Goal: Task Accomplishment & Management: Use online tool/utility

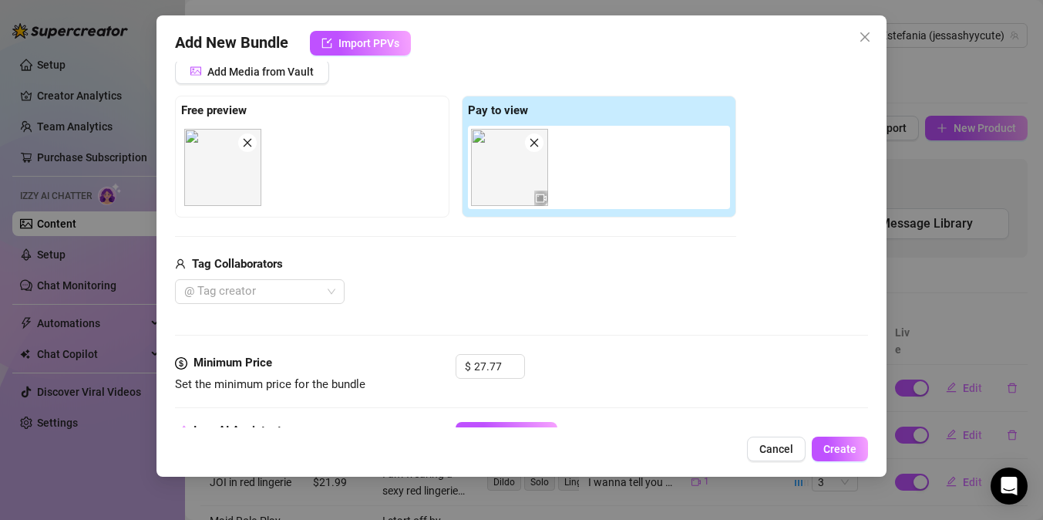
scroll to position [248, 0]
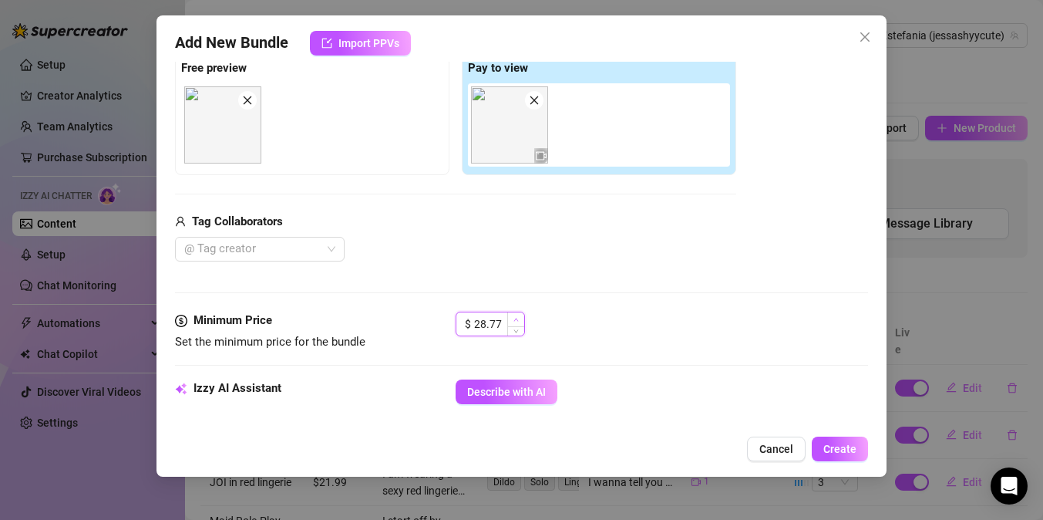
click at [513, 321] on icon "up" at bounding box center [515, 319] width 5 height 5
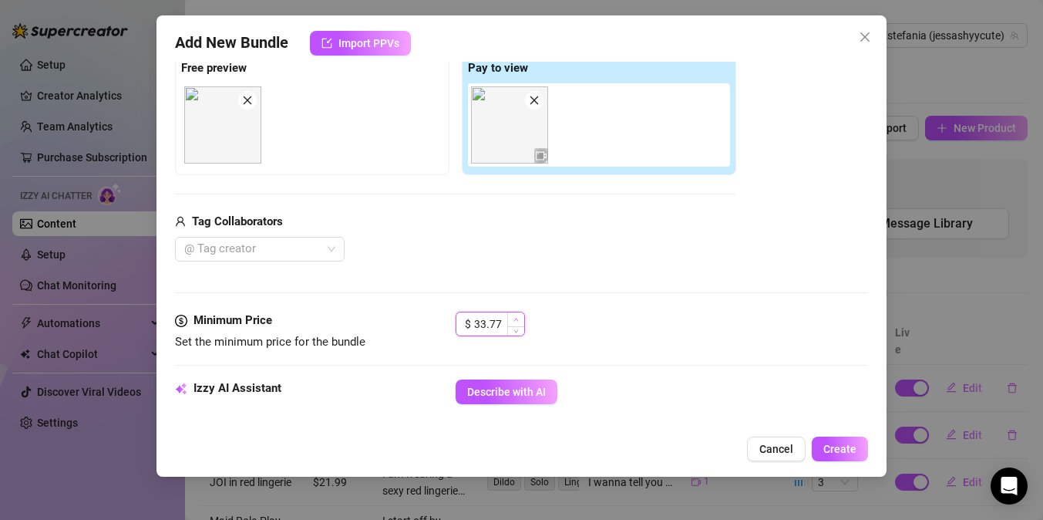
click at [513, 321] on icon "up" at bounding box center [515, 319] width 5 height 5
click at [516, 329] on icon "down" at bounding box center [515, 329] width 5 height 3
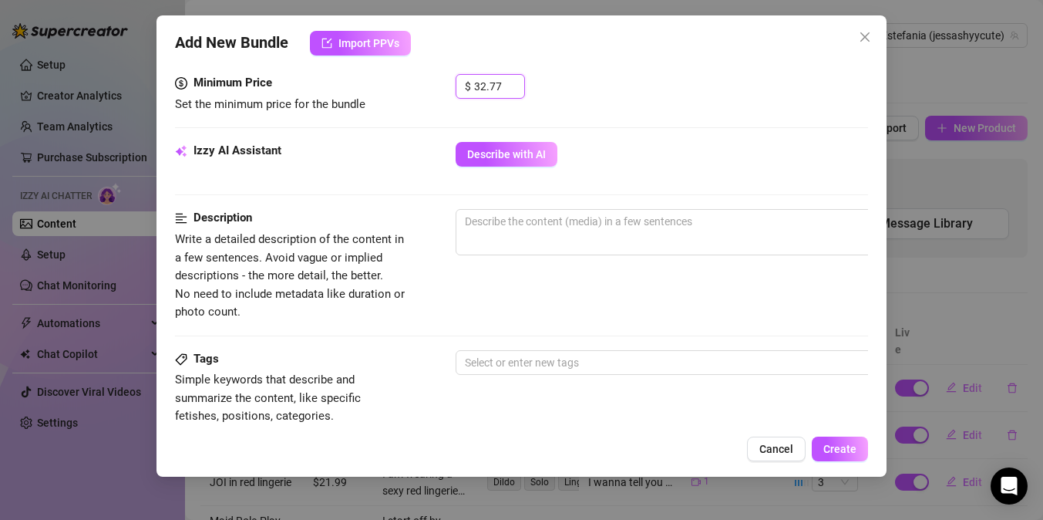
scroll to position [482, 0]
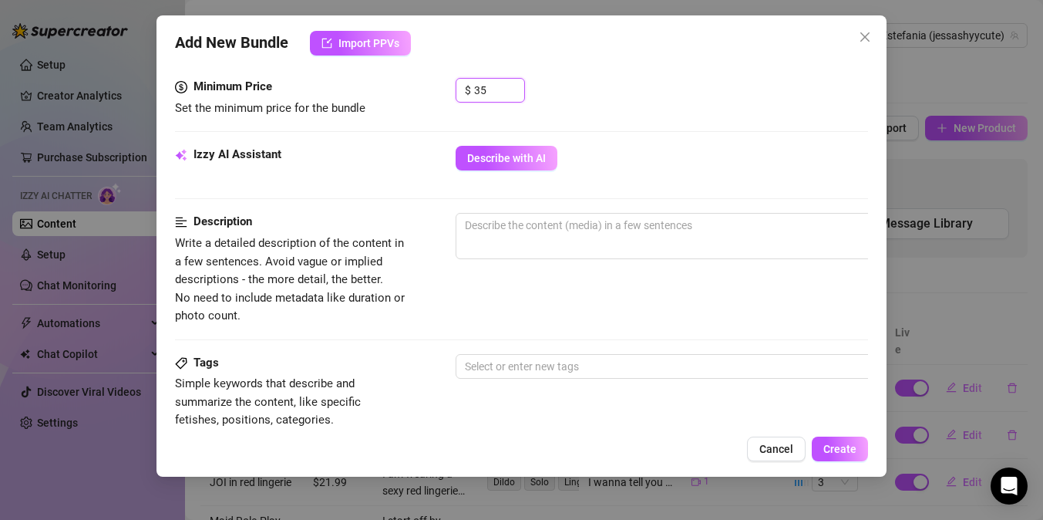
type input "35"
click at [685, 211] on div "Izzy AI Assistant Describe with AI" at bounding box center [521, 179] width 693 height 67
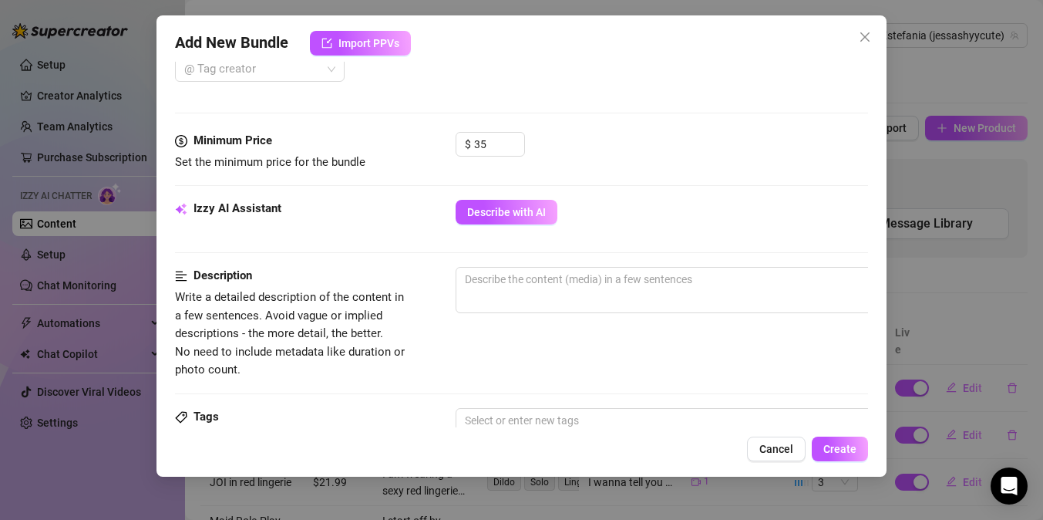
scroll to position [429, 0]
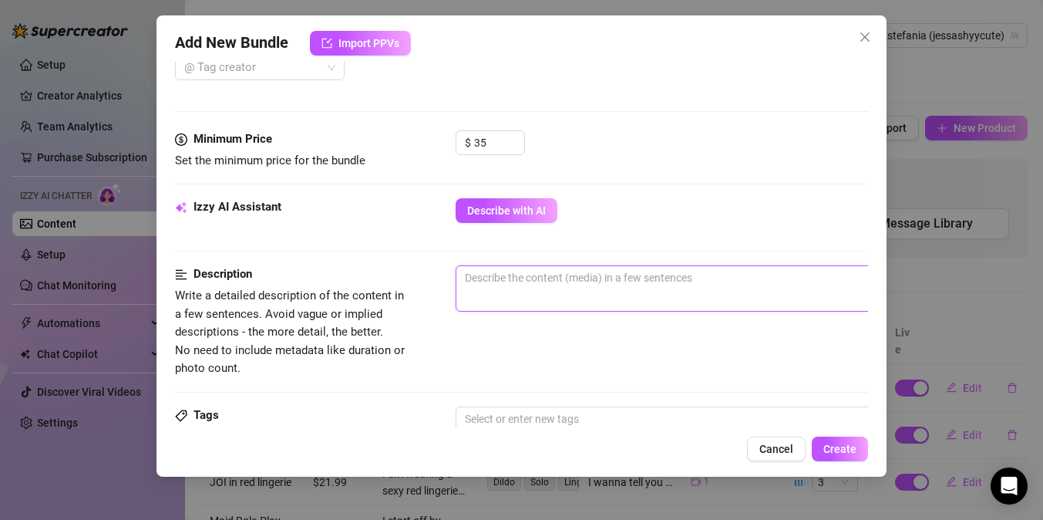
click at [513, 280] on textarea at bounding box center [725, 277] width 538 height 23
type textarea "D"
type textarea "Di"
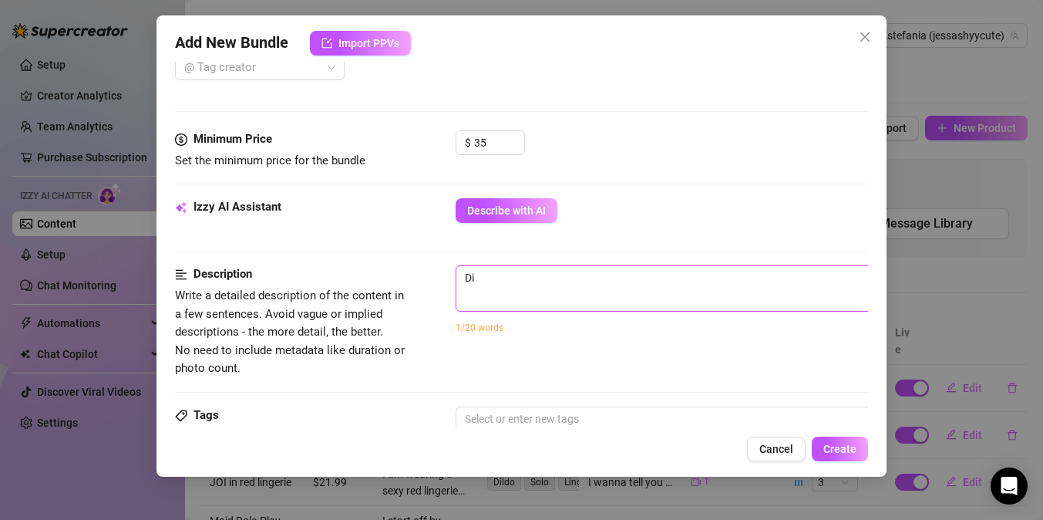
type textarea "Din"
type textarea "Ding"
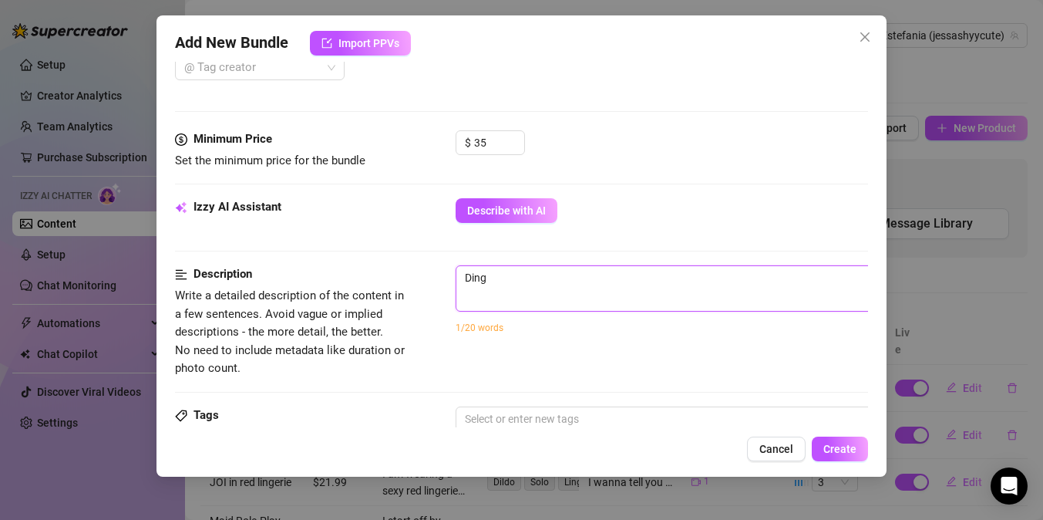
type textarea "Ding"
type textarea "Din"
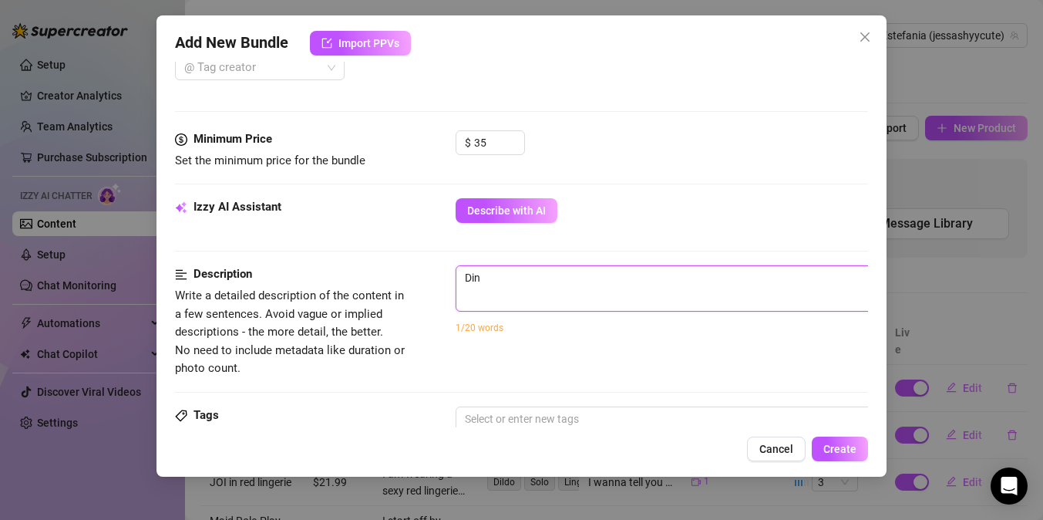
type textarea "Di"
type textarea "D"
type textarea "Do"
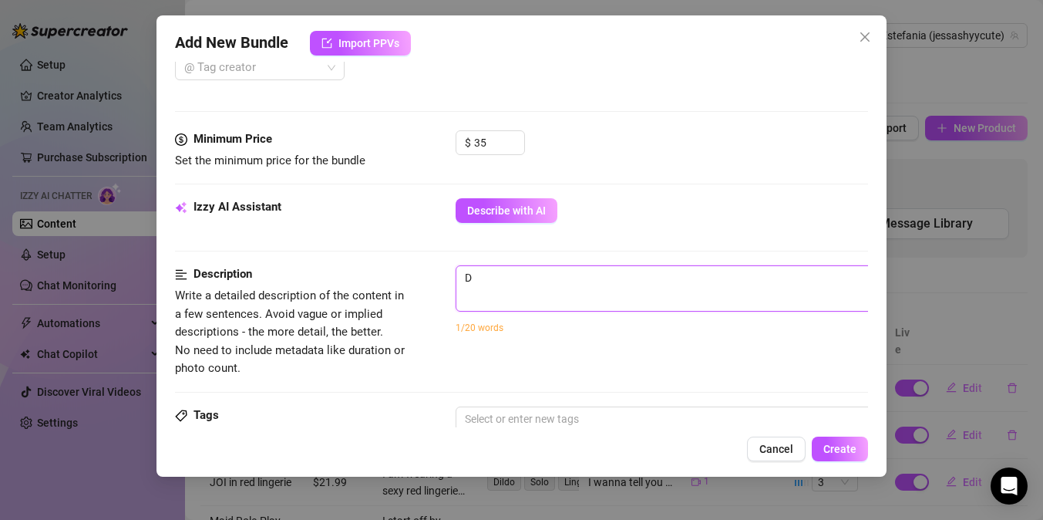
type textarea "Do"
type textarea "Doi"
type textarea "Doin"
type textarea "Doing"
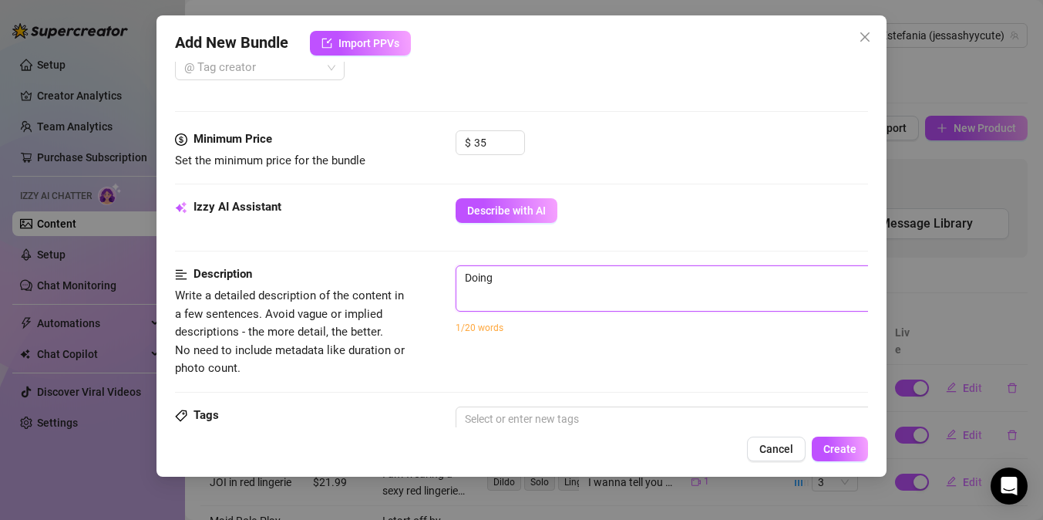
type textarea "Doing"
type textarea "Doing a"
type textarea "Doing a s"
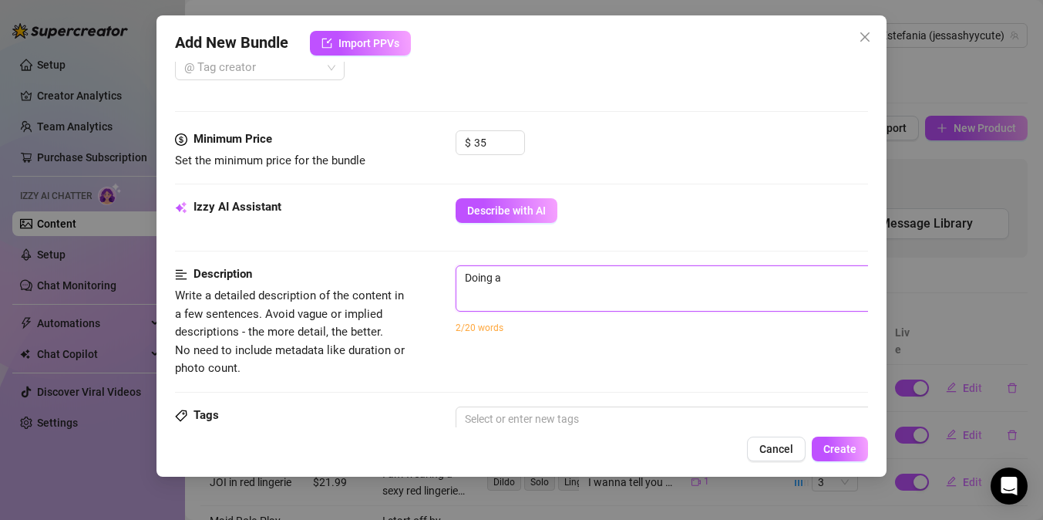
type textarea "Doing a s"
type textarea "Doing a st"
type textarea "Doing a str"
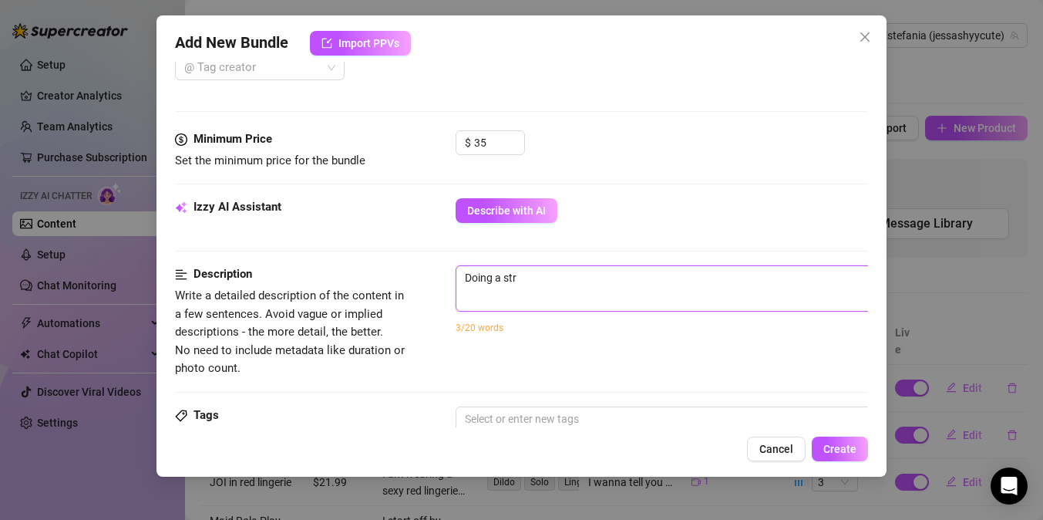
type textarea "Doing a stri"
type textarea "Doing a stri["
type textarea "Doing a stri"
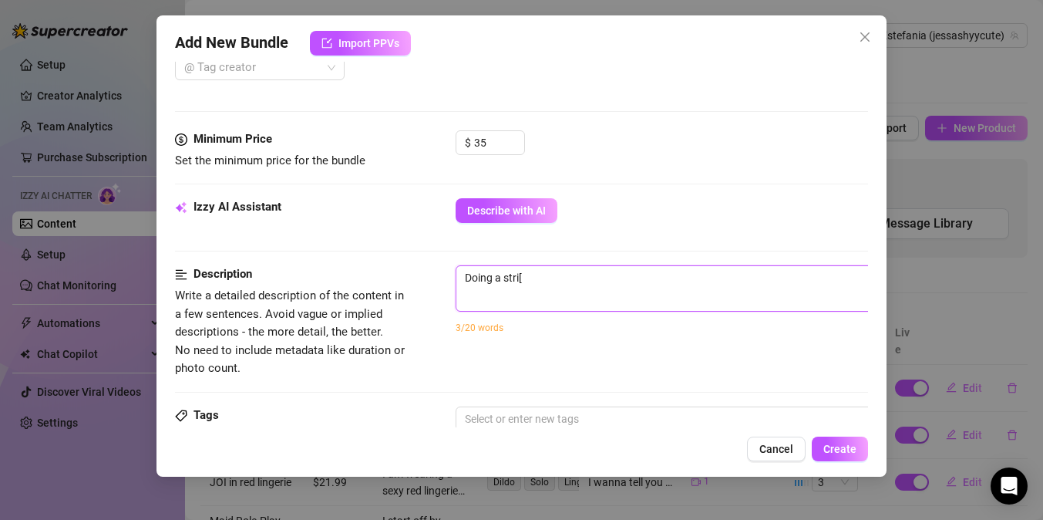
type textarea "Doing a stri"
type textarea "Doing a strit"
type textarea "Doing a [PERSON_NAME]"
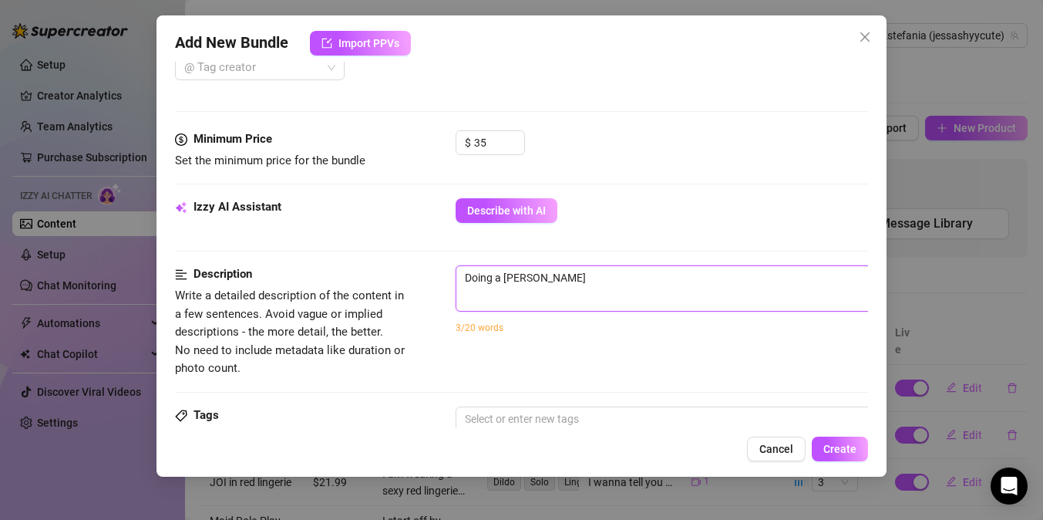
type textarea "Doing a stritea"
type textarea "Doing a striteas"
type textarea "Doing a stritease"
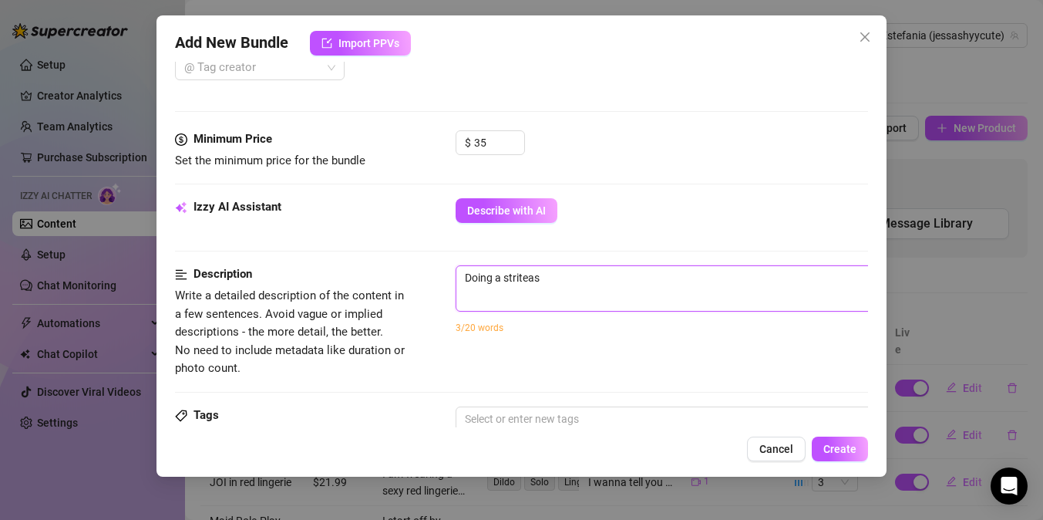
type textarea "Doing a stritease"
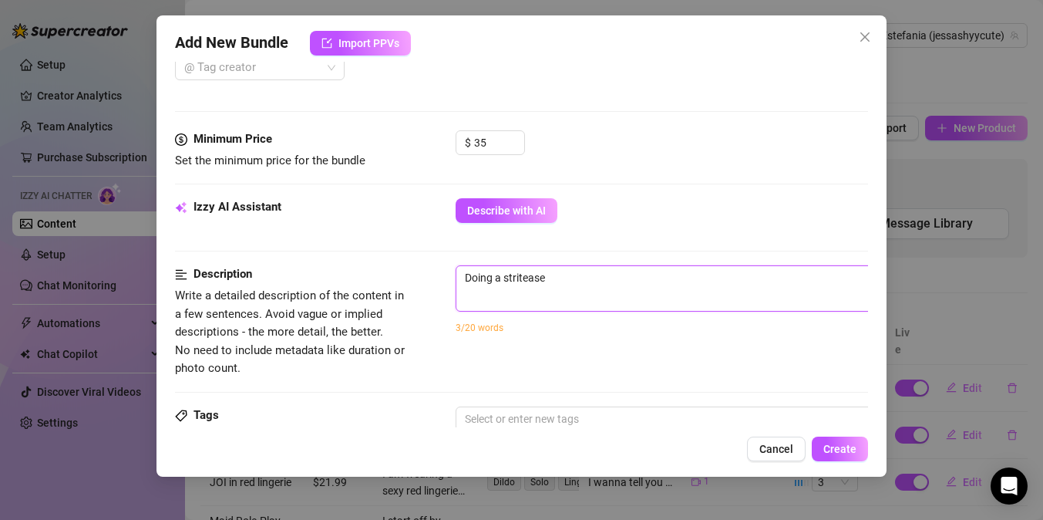
type textarea "Doing a striteas"
type textarea "Doing a stritea"
type textarea "Doing a [PERSON_NAME]"
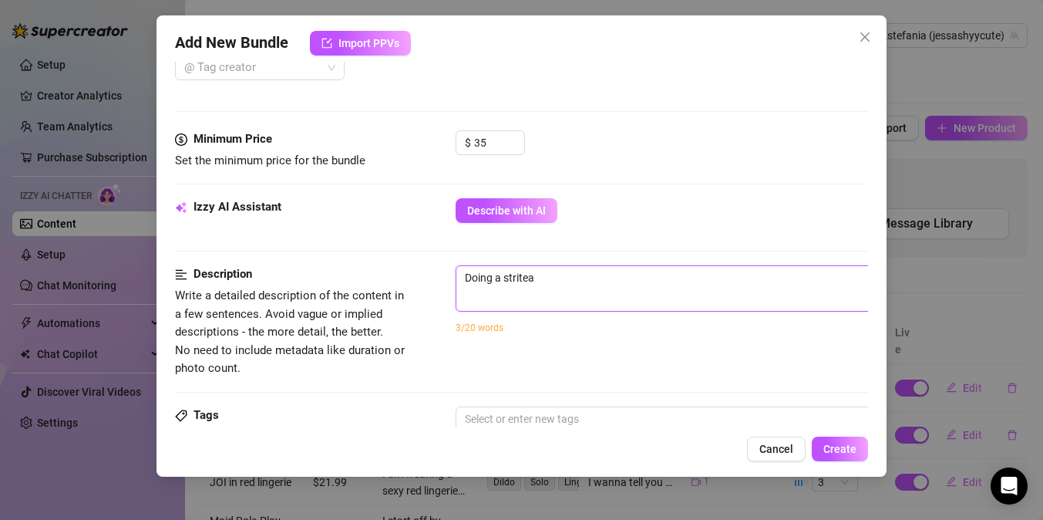
type textarea "Doing a [PERSON_NAME]"
type textarea "Doing a strit"
type textarea "Doing a stri"
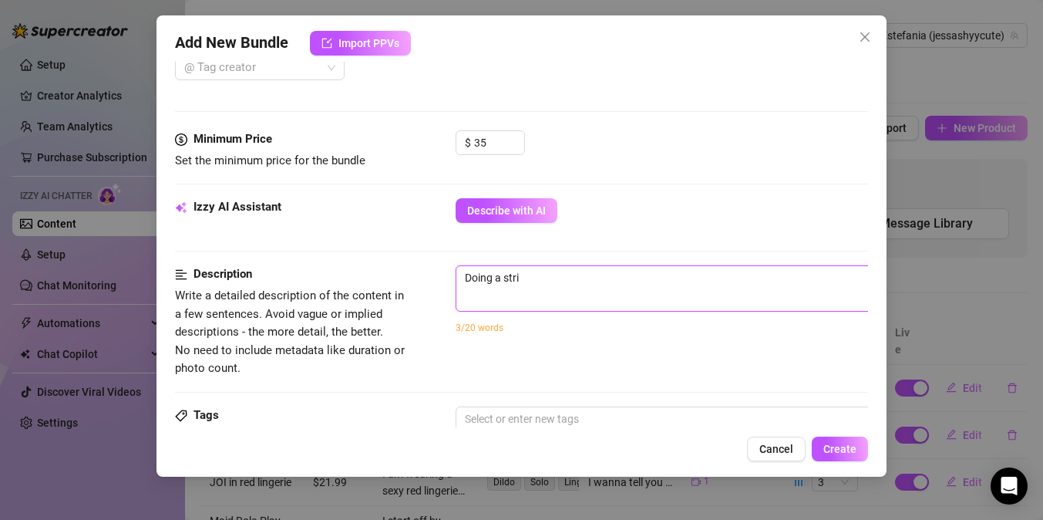
type textarea "Doing a str"
type textarea "Doing a stri"
type textarea "Doing a strip"
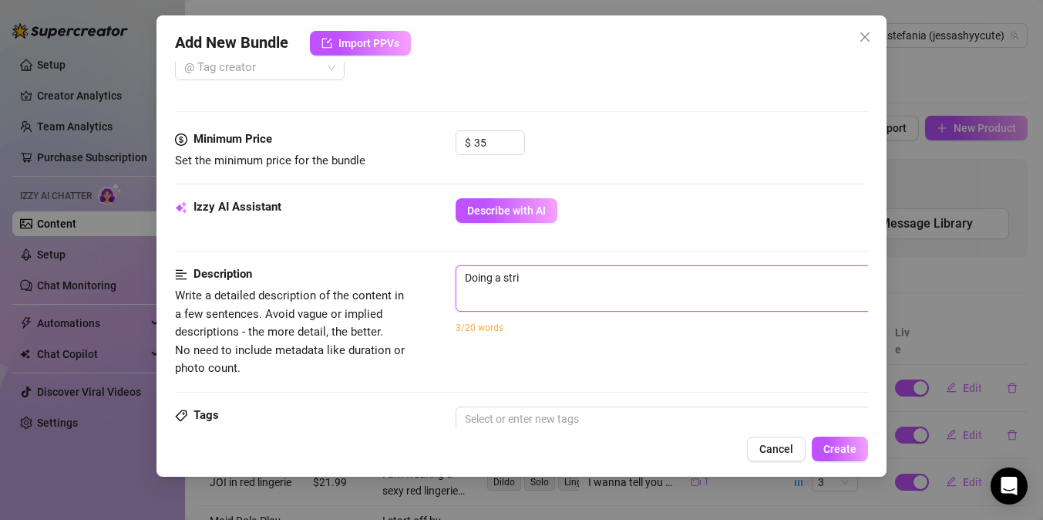
type textarea "Doing a strip"
type textarea "Doing a stript"
type textarea "Doing a stripte"
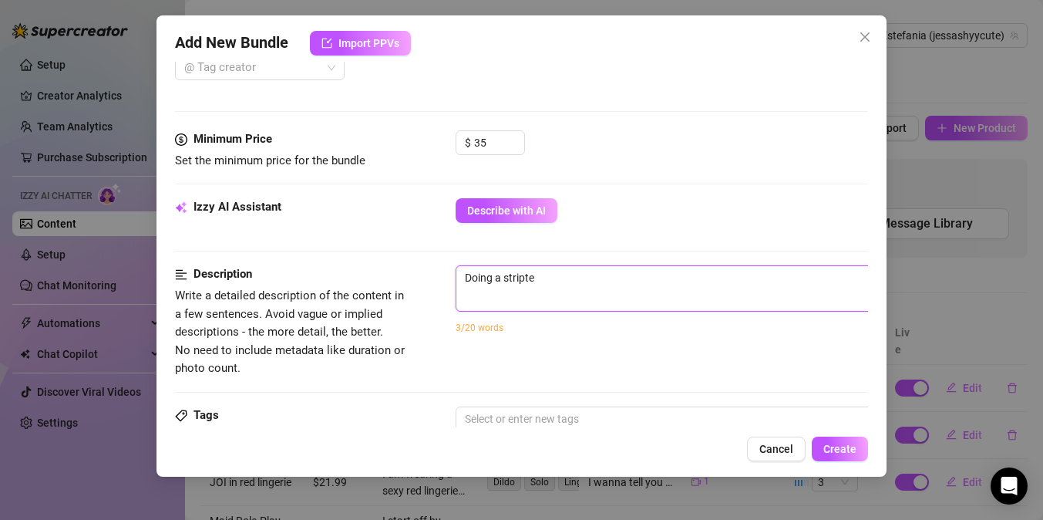
type textarea "Doing a striptea"
type textarea "Doing a stripteas"
type textarea "Doing a striptease"
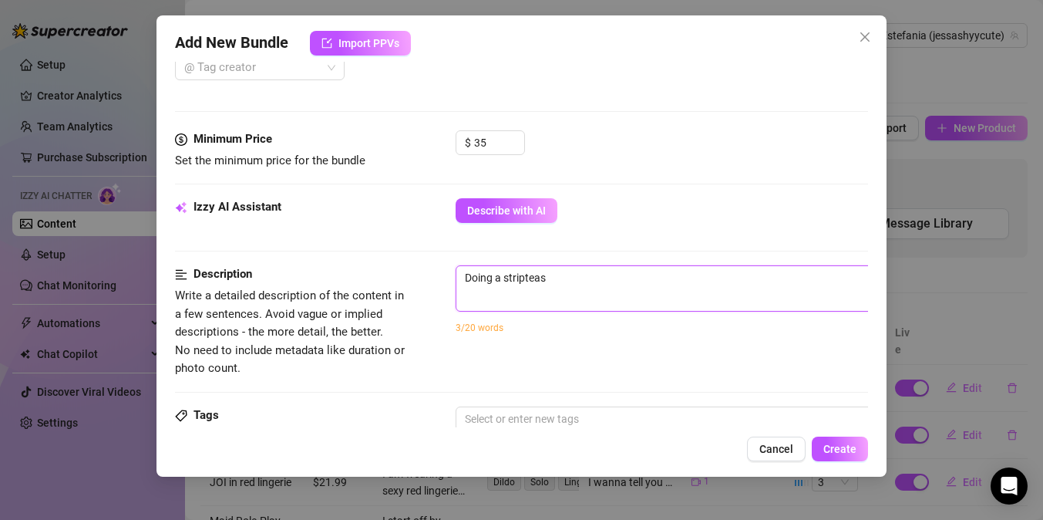
type textarea "Doing a striptease"
type textarea "Doing a striptease i"
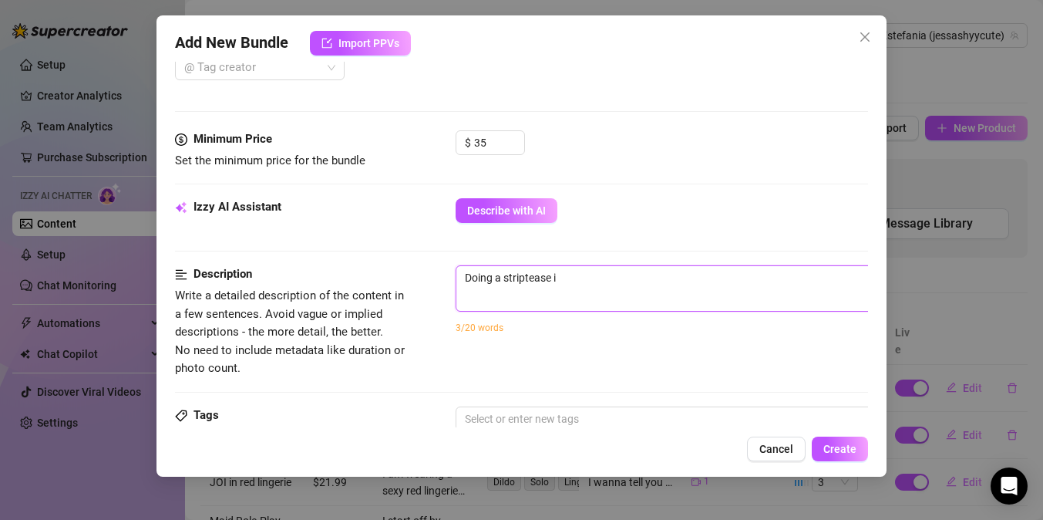
type textarea "Doing a striptease in"
type textarea "Doing a striptease in t"
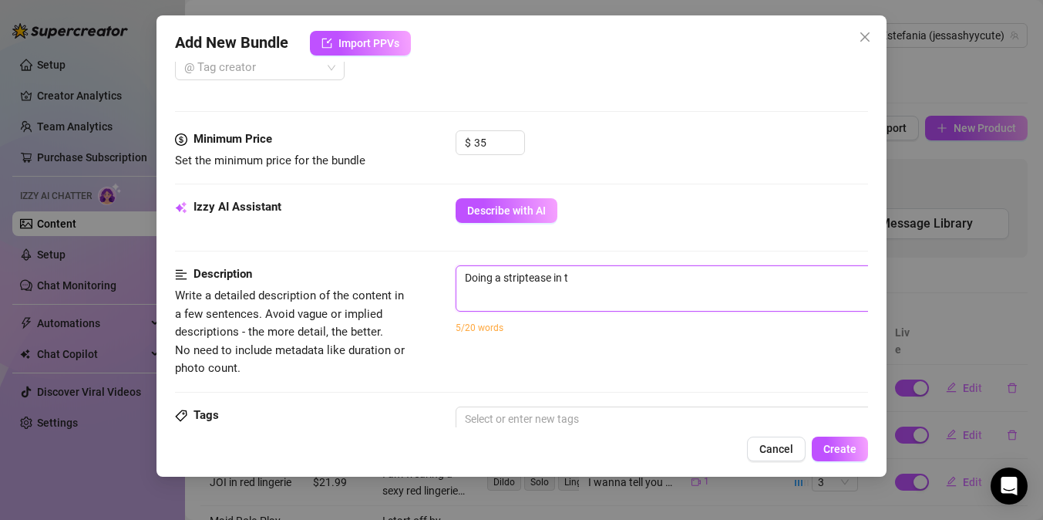
type textarea "Doing a striptease in th"
type textarea "Doing a striptease in the"
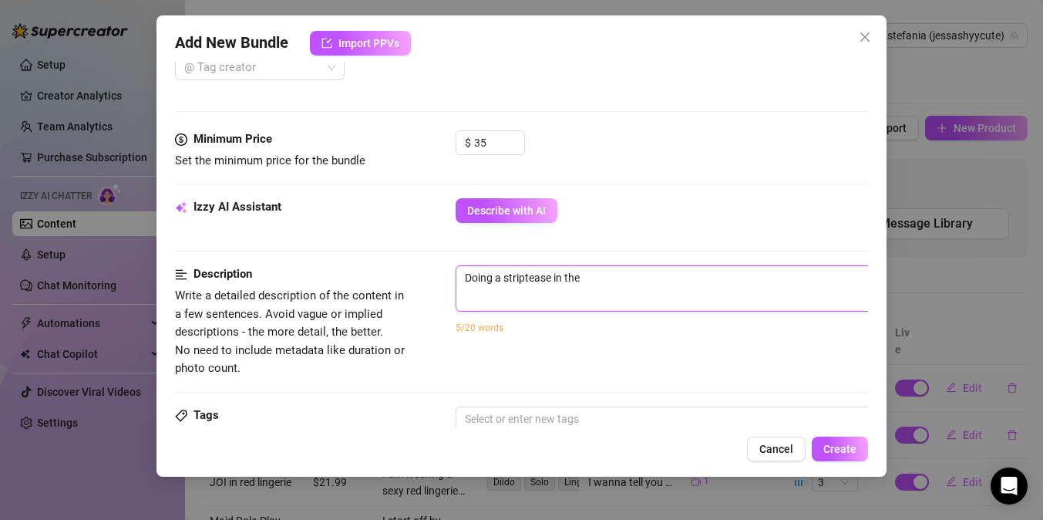
type textarea "Doing a striptease in the s"
type textarea "Doing a striptease in the sh"
type textarea "Doing a striptease in the sho"
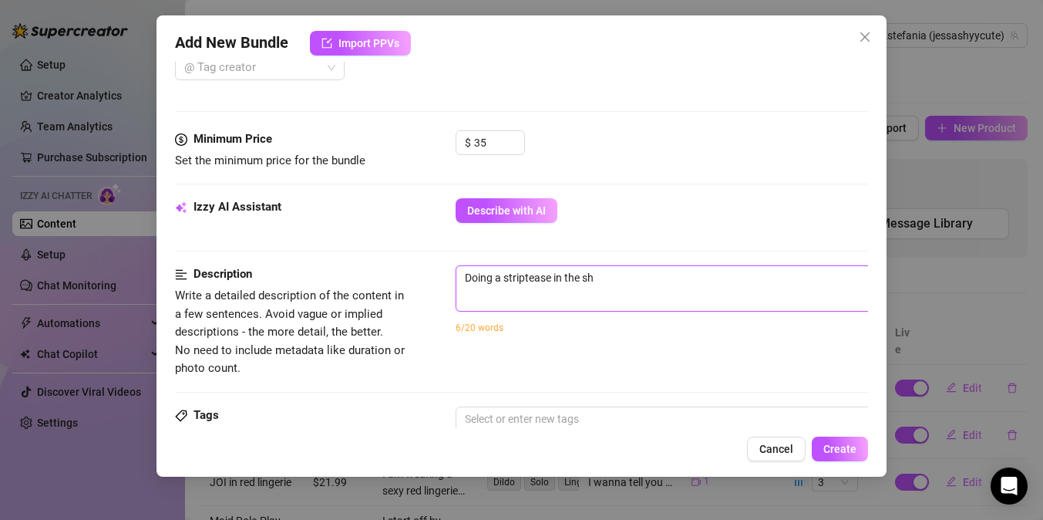
type textarea "Doing a striptease in the sho"
type textarea "Doing a striptease in the show"
type textarea "Doing a striptease in the showe"
type textarea "Doing a striptease in the shower"
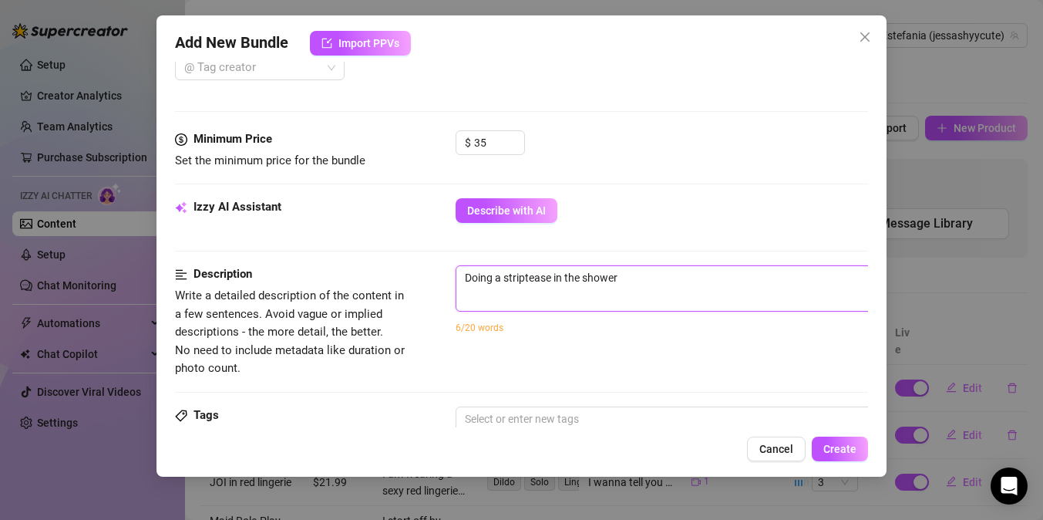
type textarea "Doing a striptease in the shower w"
type textarea "Doing a striptease in the shower wh"
type textarea "Doing a striptease in the shower whi"
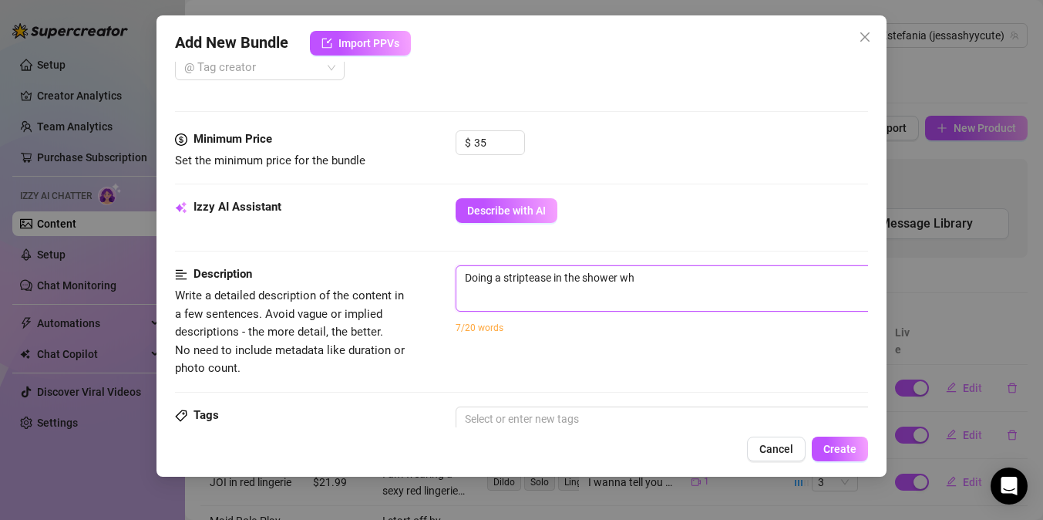
type textarea "Doing a striptease in the shower whi"
type textarea "Doing a striptease in the shower whil"
type textarea "Doing a striptease in the shower while"
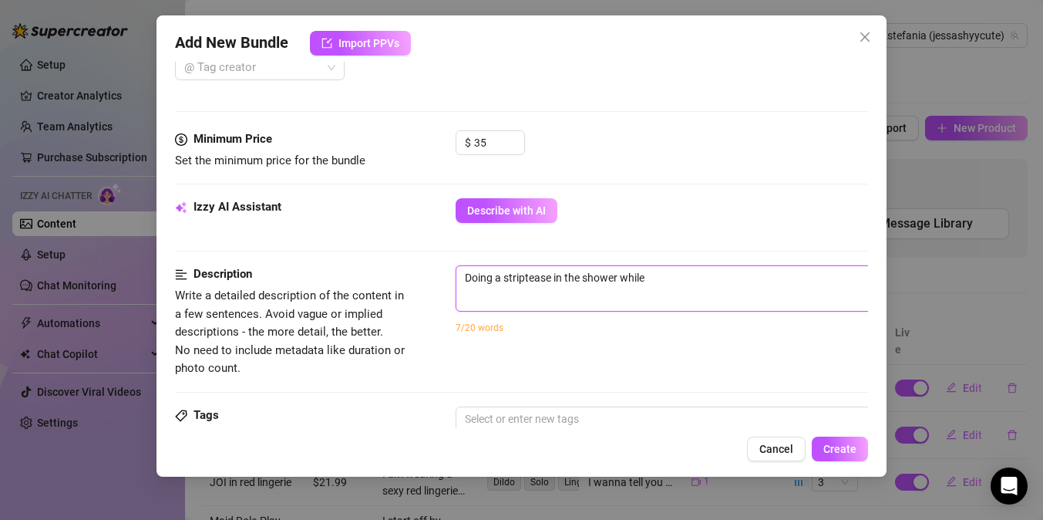
type textarea "Doing a striptease in the shower while i"
type textarea "Doing a striptease in the shower while i r"
type textarea "Doing a striptease in the shower while i ru"
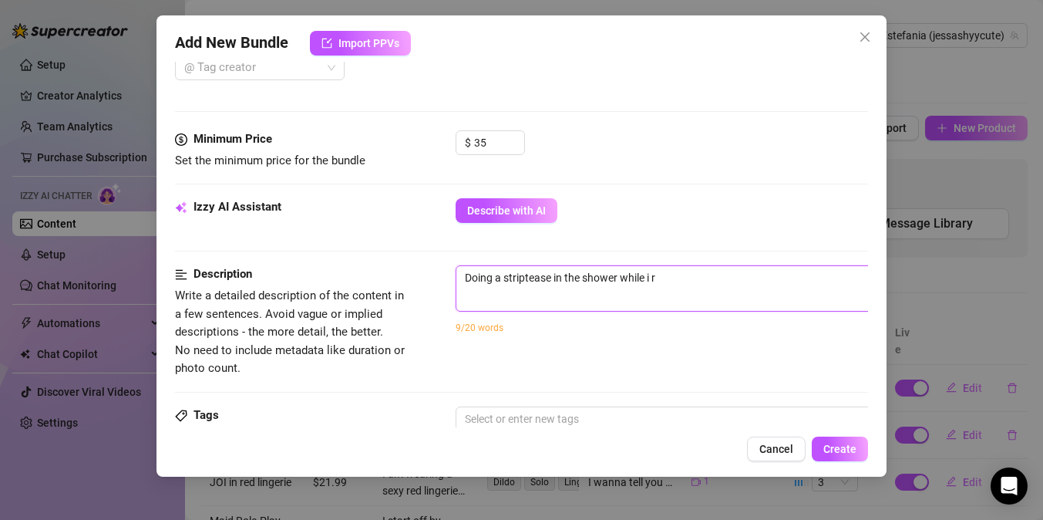
type textarea "Doing a striptease in the shower while i ru"
type textarea "Doing a striptease in the shower while i rub"
type textarea "Doing a striptease in the shower while i rub m"
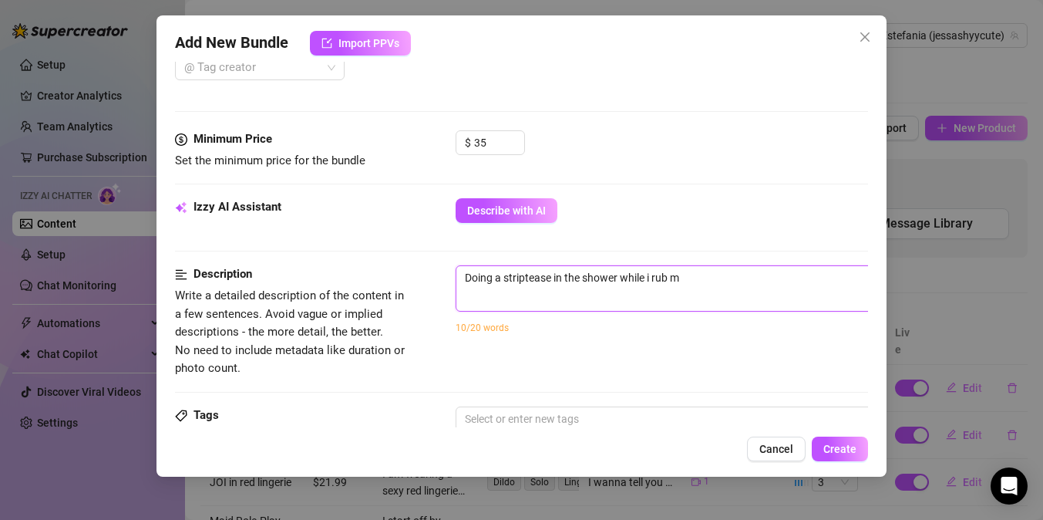
type textarea "Doing a striptease in the shower while i rub my"
type textarea "Doing a striptease in the shower while i rub my b"
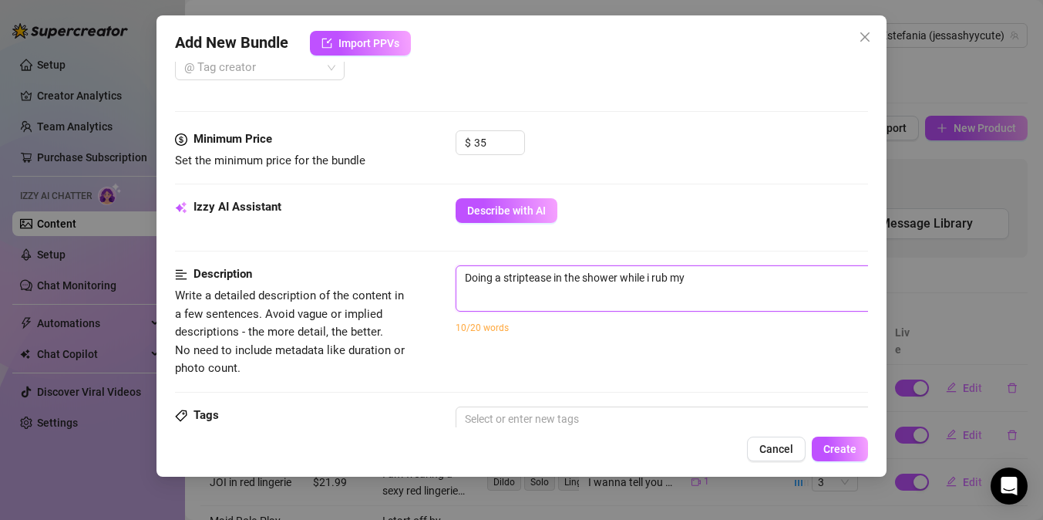
type textarea "Doing a striptease in the shower while i rub my b"
type textarea "Doing a striptease in the shower while i rub my bo"
type textarea "Doing a striptease in the shower while i rub my bod"
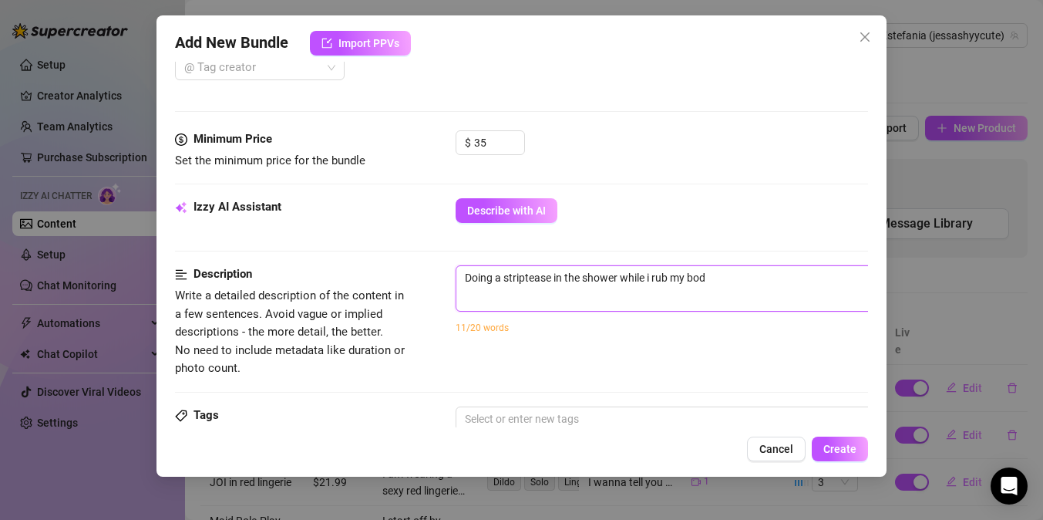
type textarea "Doing a striptease in the shower while i rub my bod"
type textarea "Doing a striptease in the shower while i rub my body"
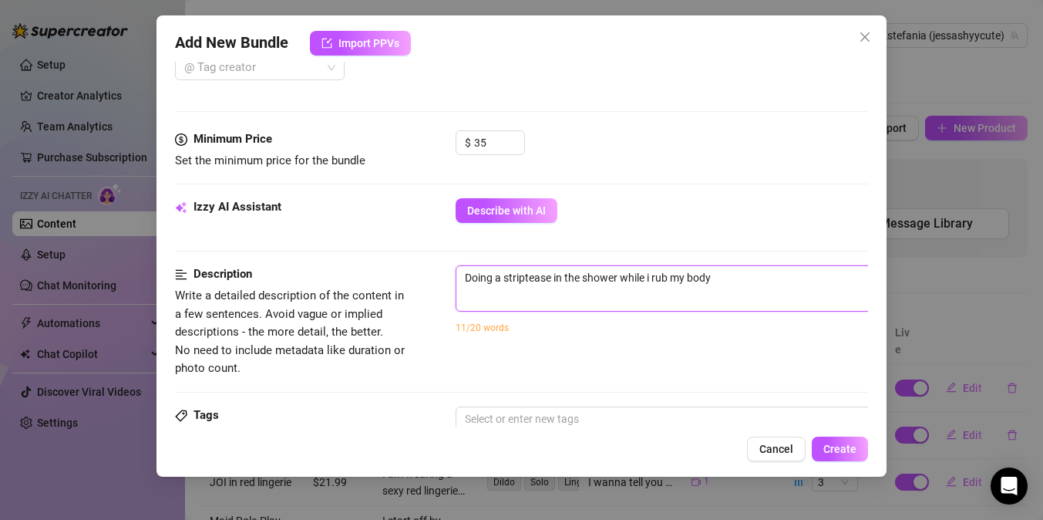
type textarea "Doing a striptease in the shower while i rub my body a"
type textarea "Doing a striptease in the shower while i rub my body an"
type textarea "Doing a striptease in the shower while i rub my body and"
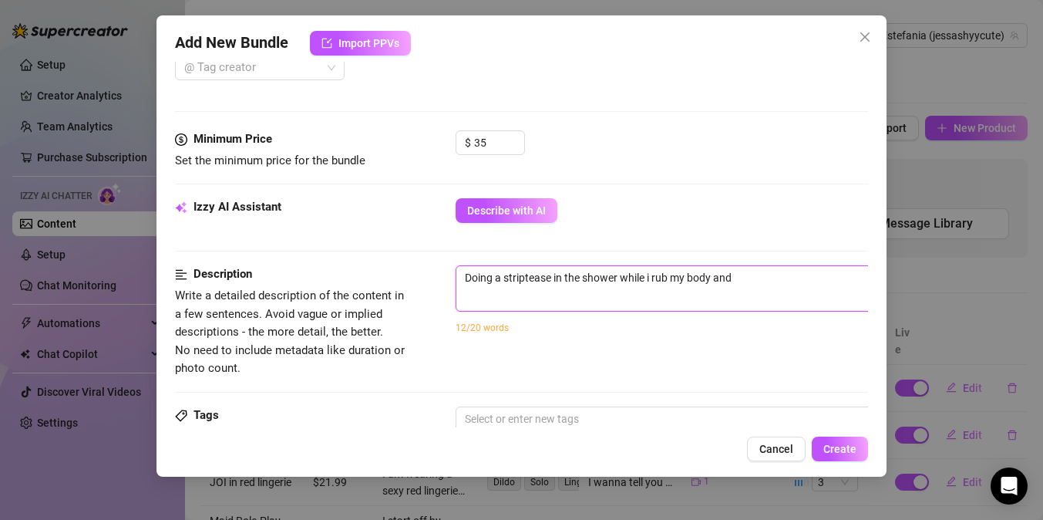
type textarea "Doing a striptease in the shower while i rub my body and"
type textarea "Doing a striptease in the shower while i rub my body and s"
type textarea "Doing a striptease in the shower while i rub my body and sl"
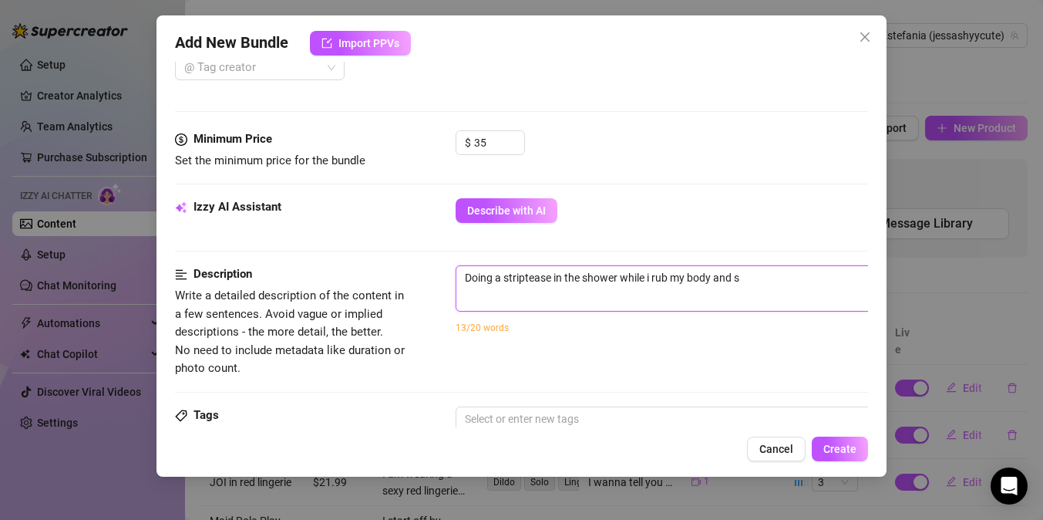
type textarea "Doing a striptease in the shower while i rub my body and sl"
type textarea "Doing a striptease in the shower while i rub my body and slo"
type textarea "Doing a striptease in the shower while i rub my body and slow"
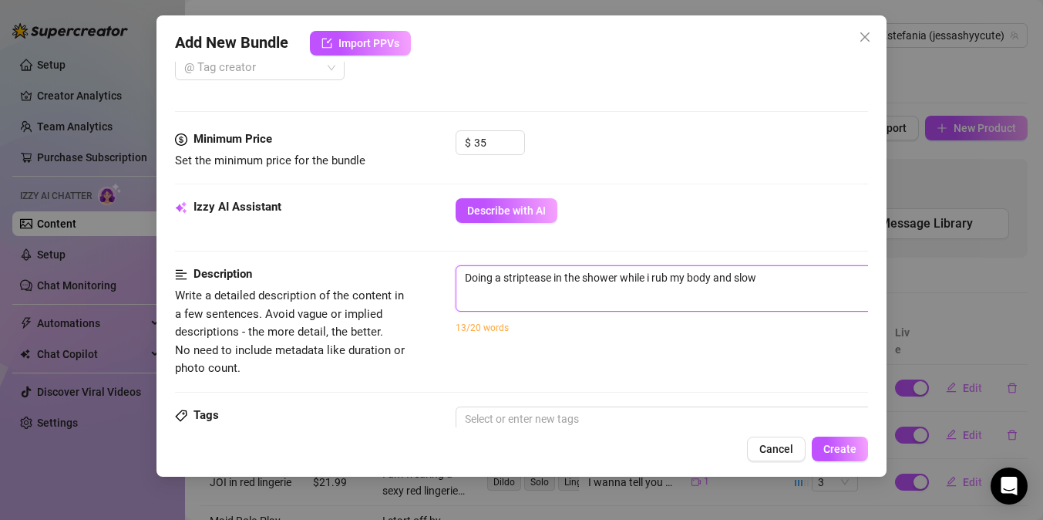
type textarea "Doing a striptease in the shower while i rub my body and slowl"
type textarea "Doing a striptease in the shower while i rub my body and slowly"
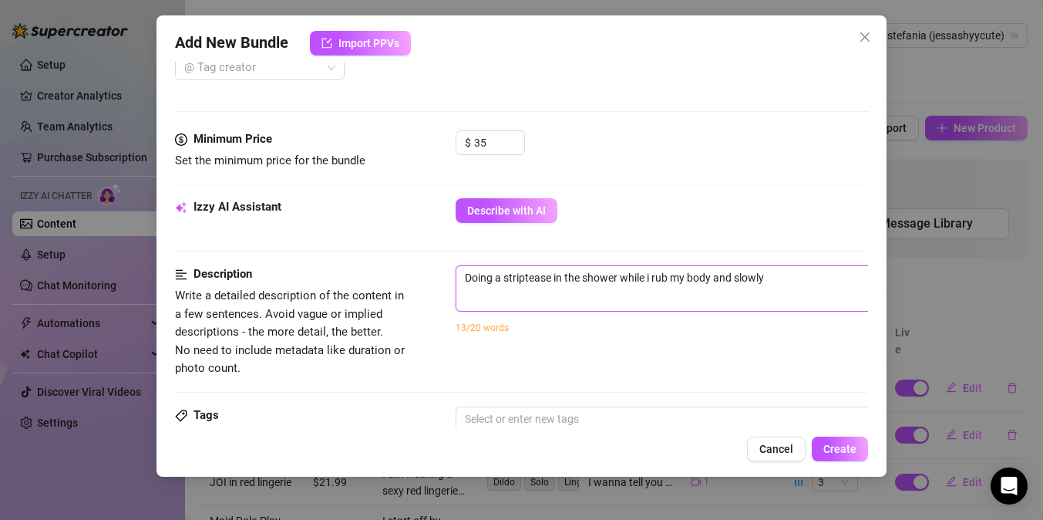
type textarea "Doing a striptease in the shower while i rub my body and slowly"
type textarea "Doing a striptease in the shower while i rub my body and slowly r"
type textarea "Doing a striptease in the shower while i rub my body and slowly re"
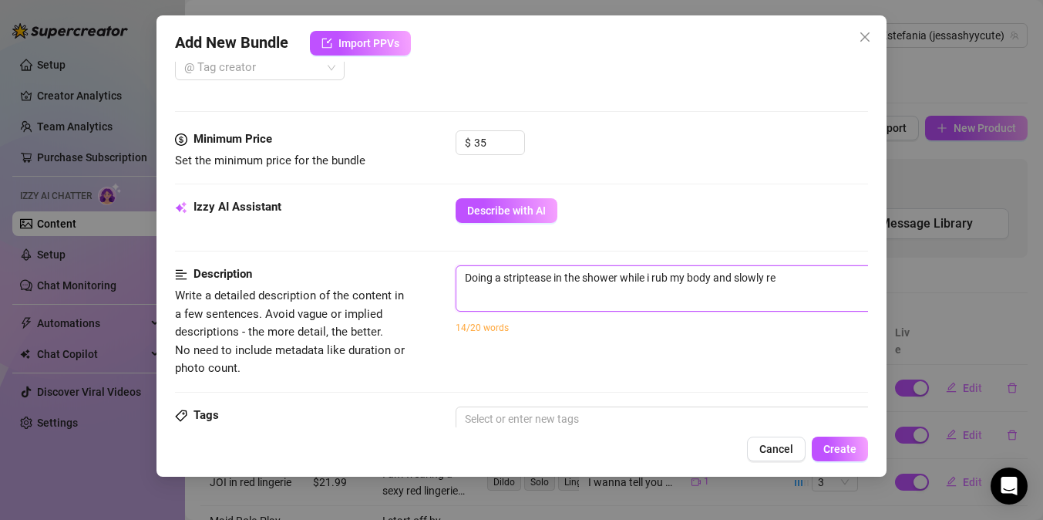
type textarea "Doing a striptease in the shower while i rub my body and slowly rem"
type textarea "Doing a striptease in the shower while i rub my body and slowly remo"
type textarea "Doing a striptease in the shower while i rub my body and slowly remov"
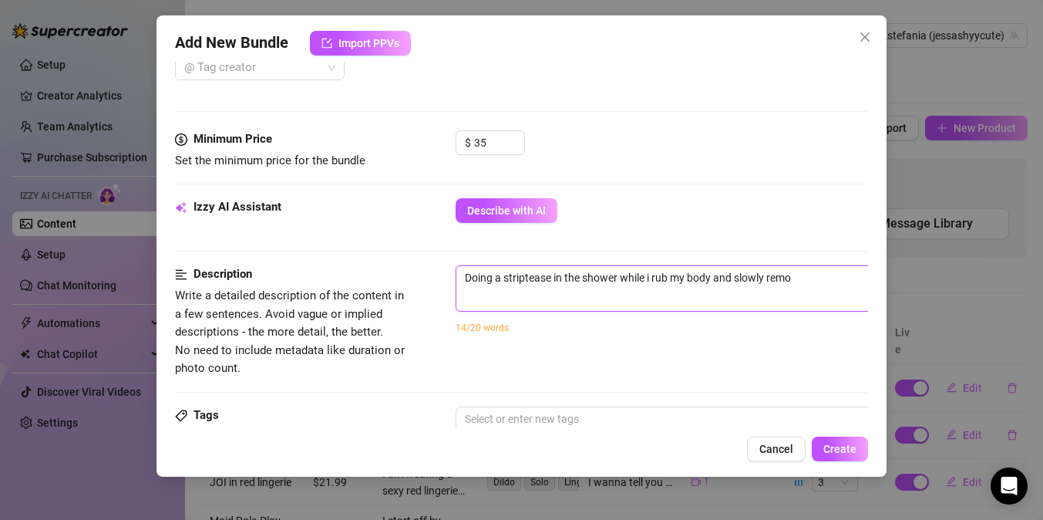
type textarea "Doing a striptease in the shower while i rub my body and slowly remov"
type textarea "Doing a striptease in the shower while i rub my body and slowly remove"
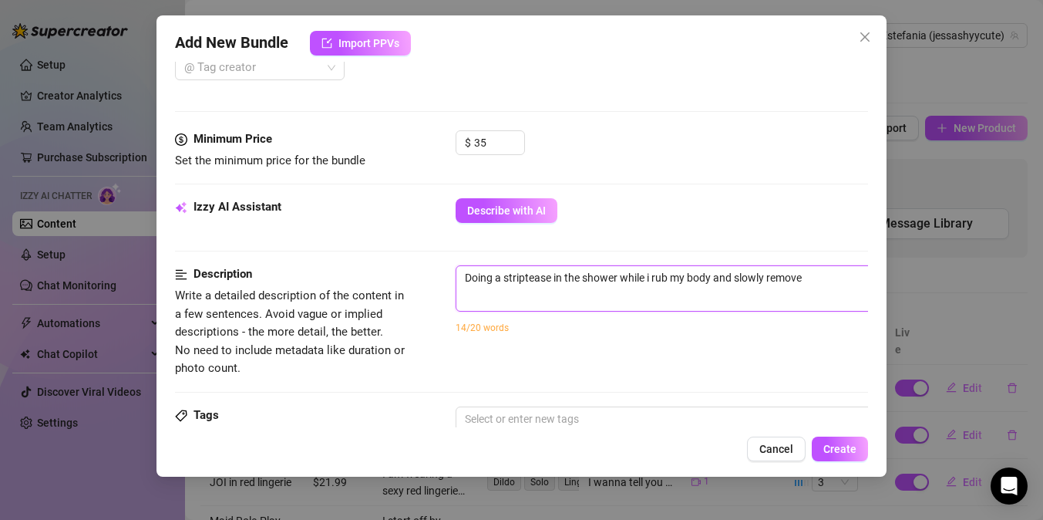
type textarea "Doing a striptease in the shower while i rub my body and slowly remove m"
type textarea "Doing a striptease in the shower while i rub my body and slowly remove my"
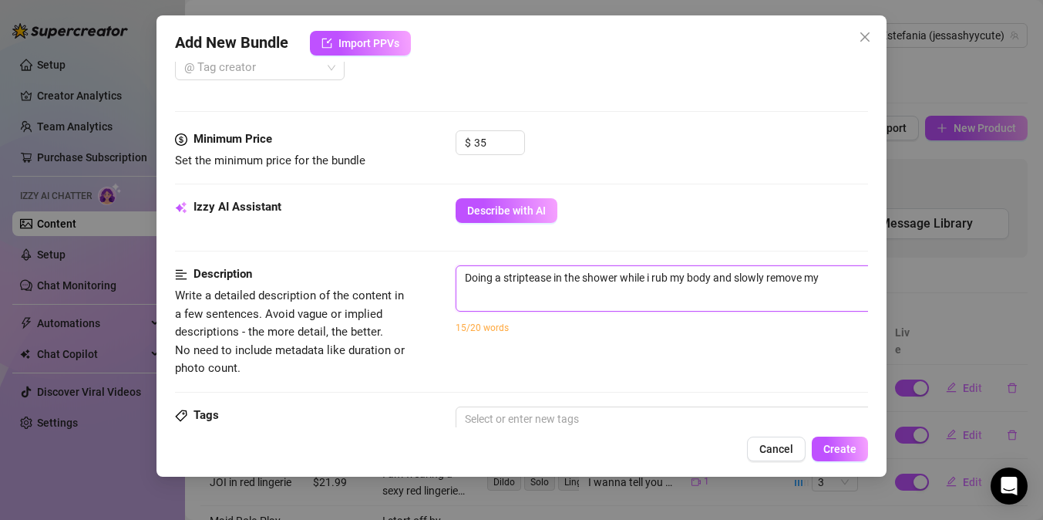
type textarea "Doing a striptease in the shower while i rub my body and slowly remove my"
type textarea "Doing a striptease in the shower while i rub my body and slowly remove my c"
type textarea "Doing a striptease in the shower while i rub my body and slowly remove my"
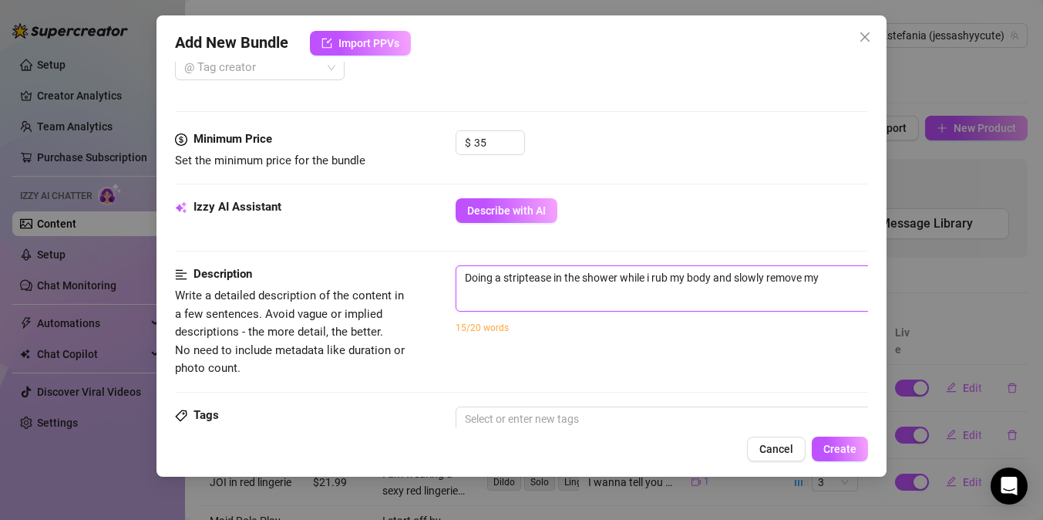
type textarea "Doing a striptease in the shower while i rub my body and slowly remove my b"
type textarea "Doing a striptease in the shower while i rub my body and slowly remove my bi"
type textarea "Doing a striptease in the shower while i rub my body and slowly remove my bik"
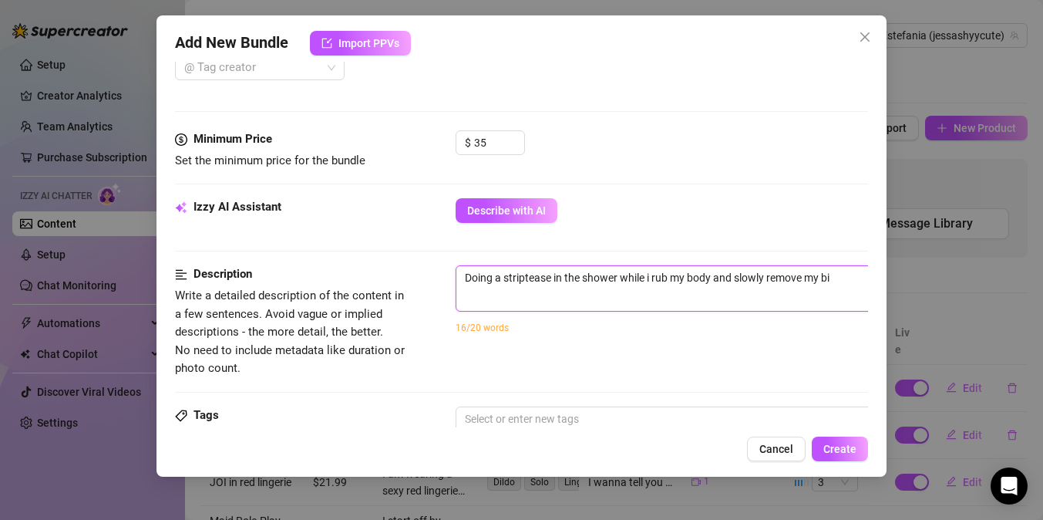
type textarea "Doing a striptease in the shower while i rub my body and slowly remove my bik"
type textarea "Doing a striptease in the shower while i rub my body and slowly remove my biki"
type textarea "Doing a striptease in the shower while i rub my body and slowly remove my bikin"
type textarea "Doing a striptease in the shower while i rub my body and slowly remove my bikini"
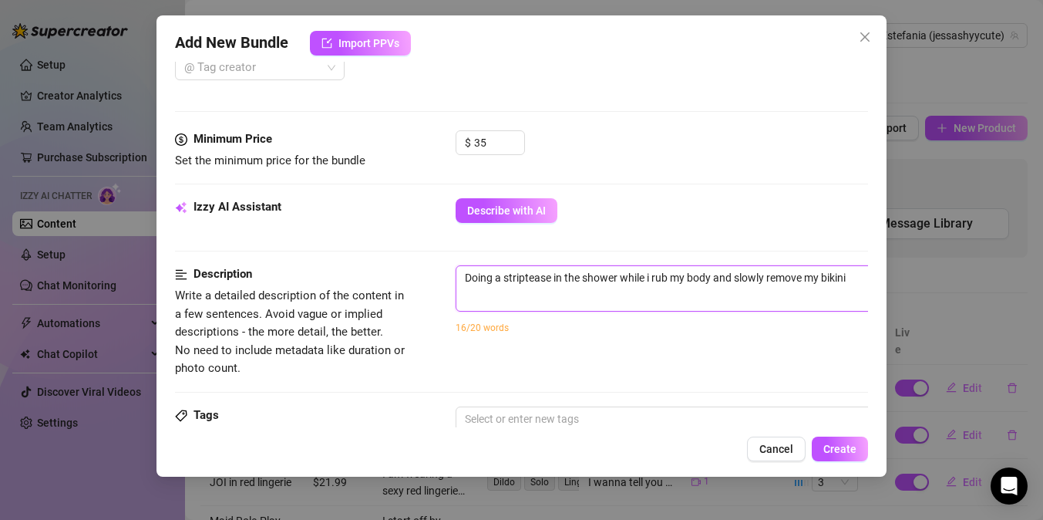
type textarea "Doing a striptease in the shower while i rub my body and slowly remove my bikini"
type textarea "Doing a striptease in the shower while i rub my body and slowly remove my bikin…"
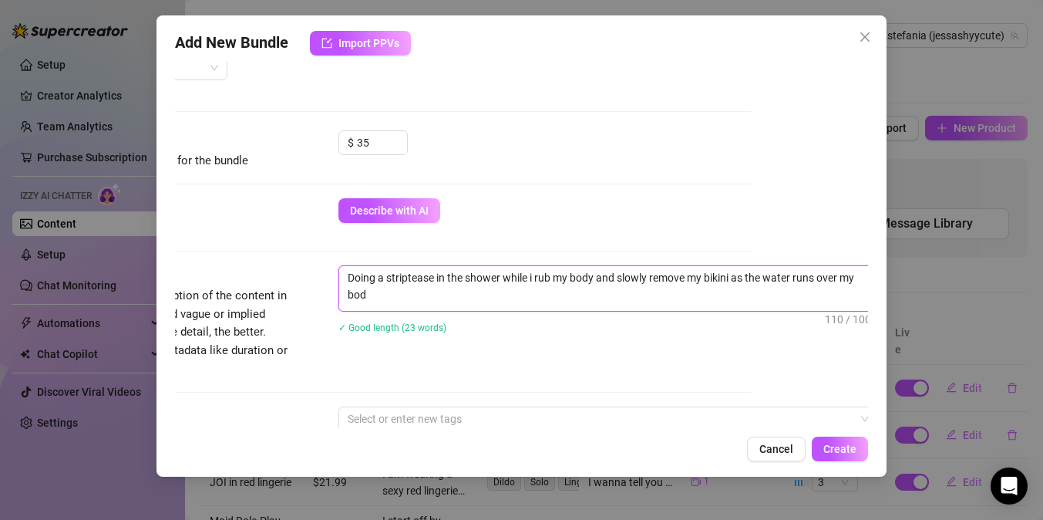
scroll to position [0, 0]
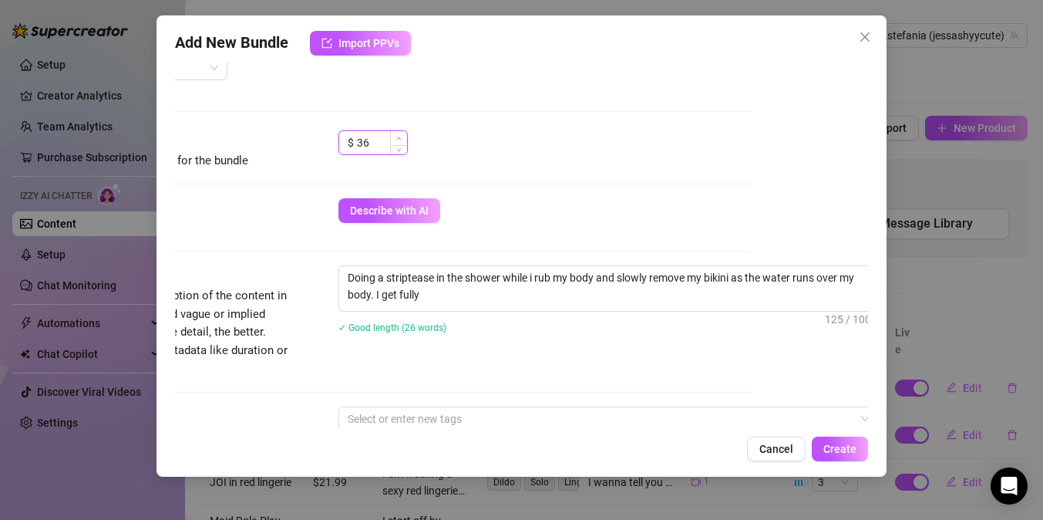
click at [394, 139] on span "Increase Value" at bounding box center [398, 138] width 17 height 14
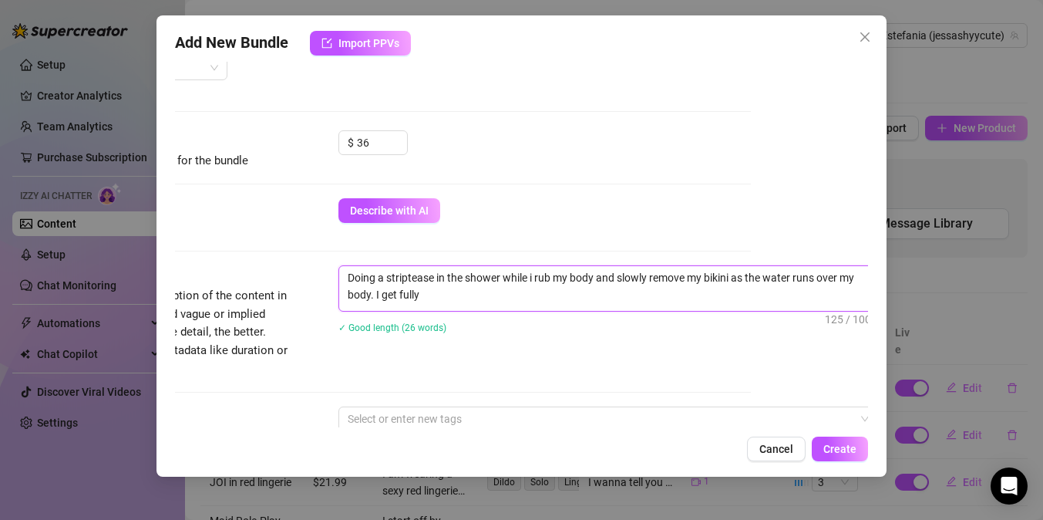
click at [464, 295] on textarea "Doing a striptease in the shower while i rub my body and slowly remove my bikin…" at bounding box center [608, 286] width 538 height 40
click at [664, 298] on textarea "Doing a striptease in the shower while i rub my body and slowly remove my bikin…" at bounding box center [608, 286] width 538 height 40
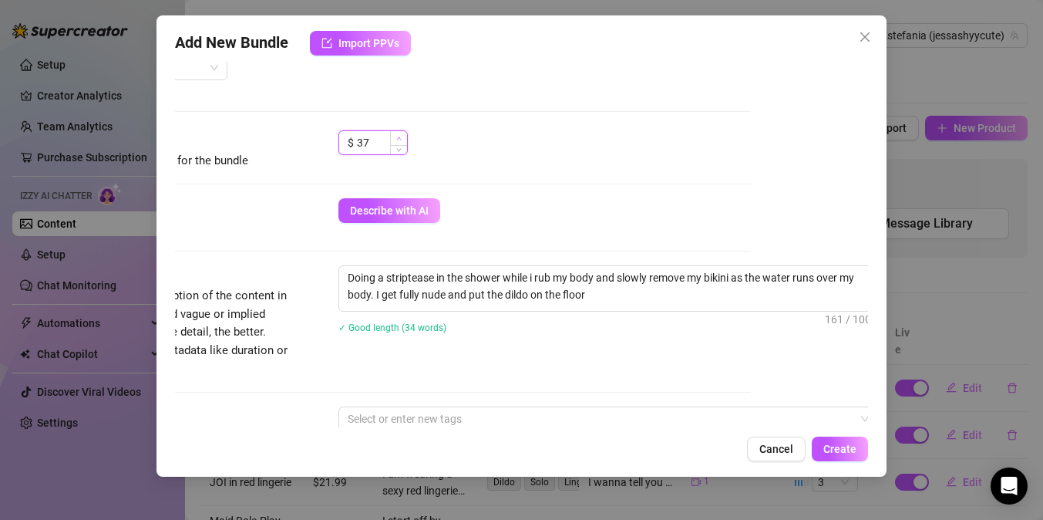
click at [392, 139] on span "Increase Value" at bounding box center [398, 138] width 17 height 14
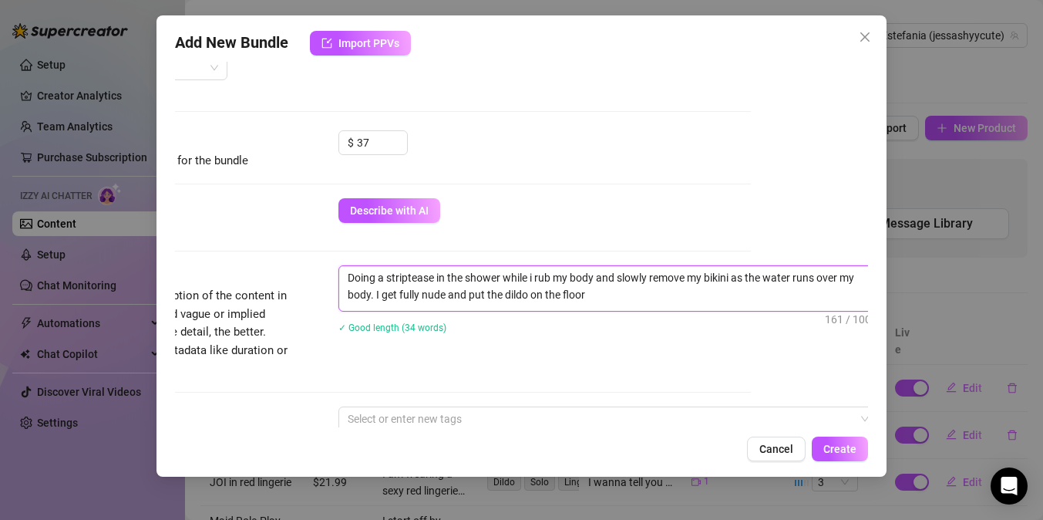
click at [603, 299] on textarea "Doing a striptease in the shower while i rub my body and slowly remove my bikin…" at bounding box center [608, 286] width 538 height 40
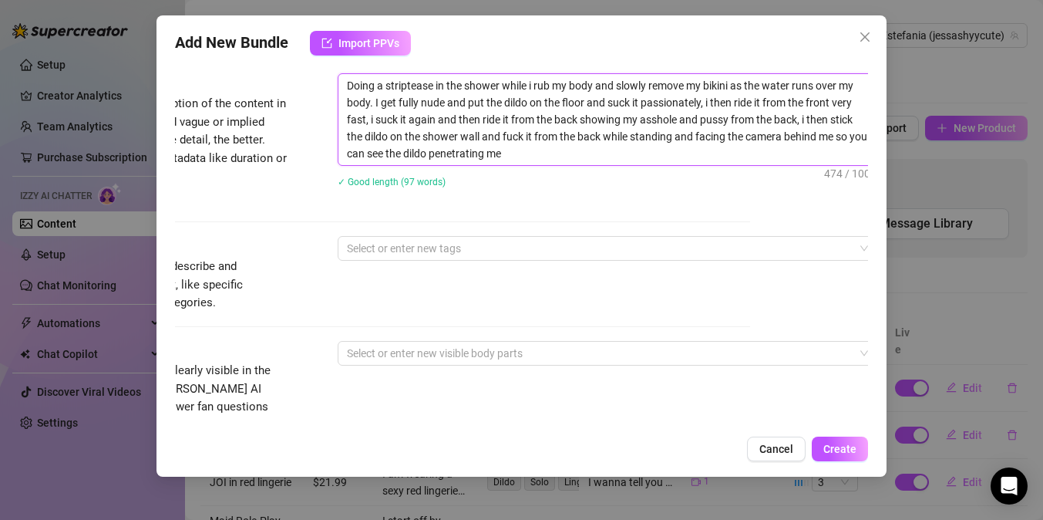
scroll to position [637, 118]
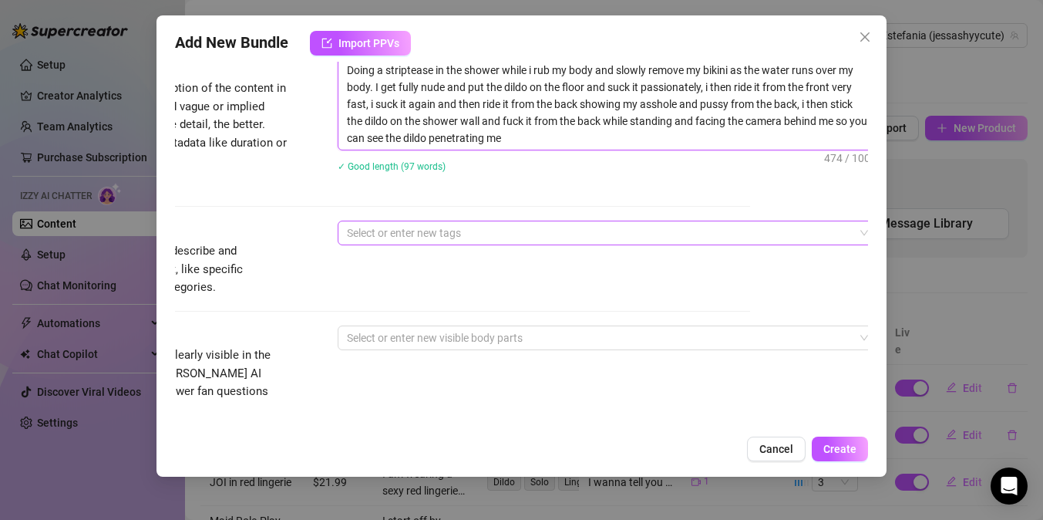
click at [428, 237] on div at bounding box center [599, 233] width 517 height 22
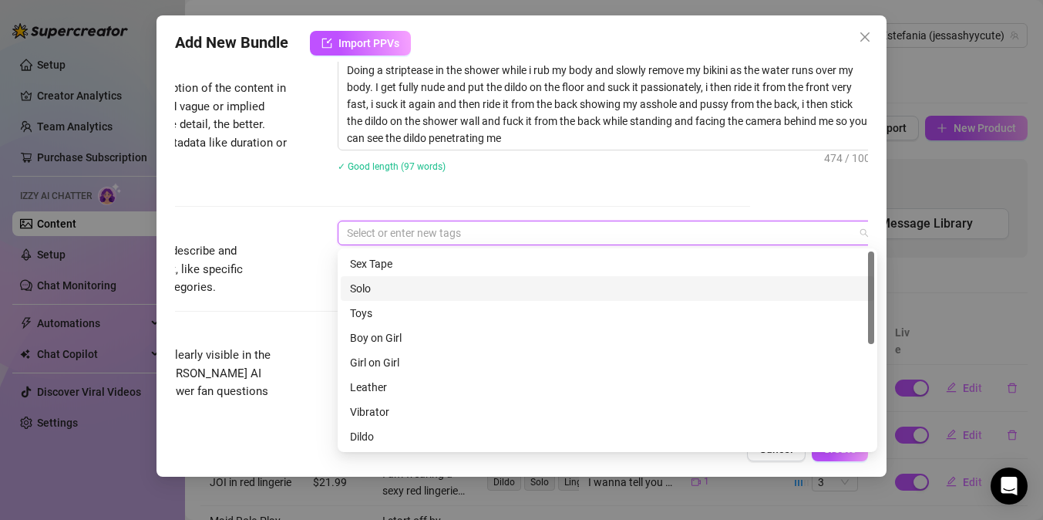
click at [416, 285] on div "Solo" at bounding box center [607, 288] width 515 height 17
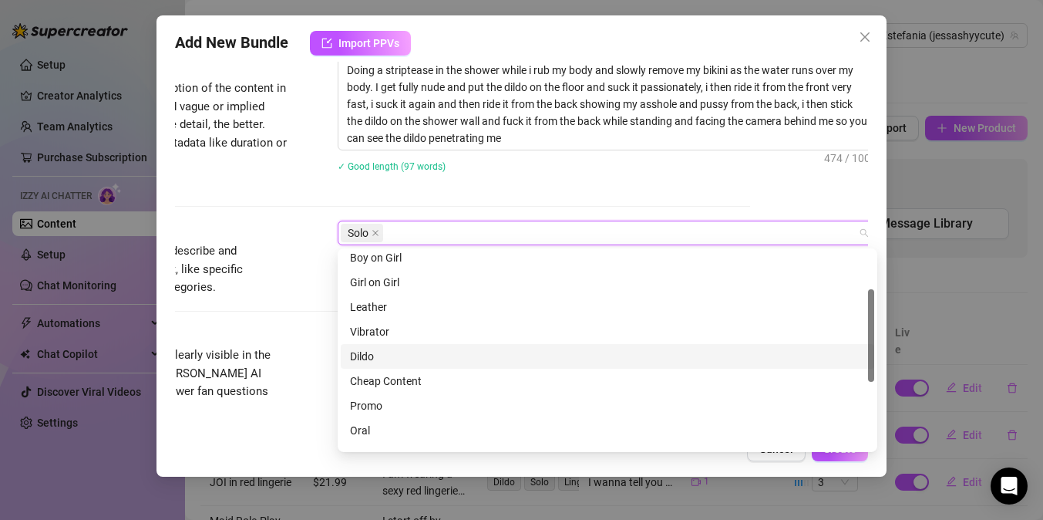
click at [405, 359] on div "Dildo" at bounding box center [607, 356] width 515 height 17
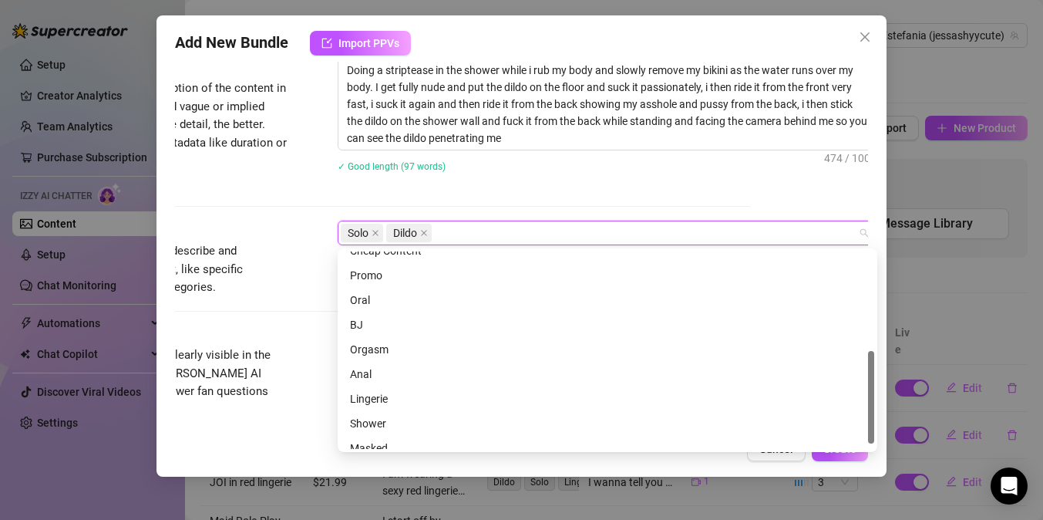
scroll to position [211, 0]
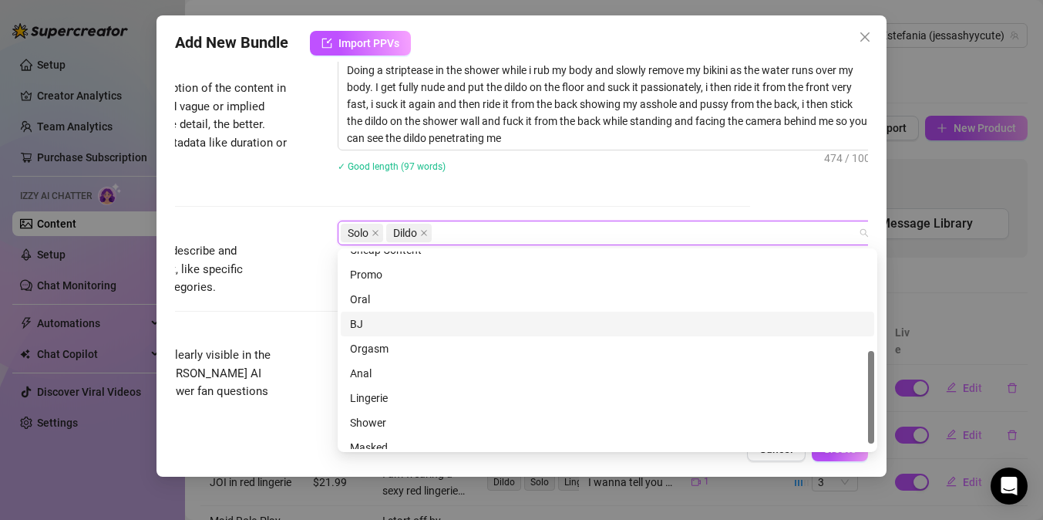
click at [388, 324] on div "BJ" at bounding box center [607, 323] width 515 height 17
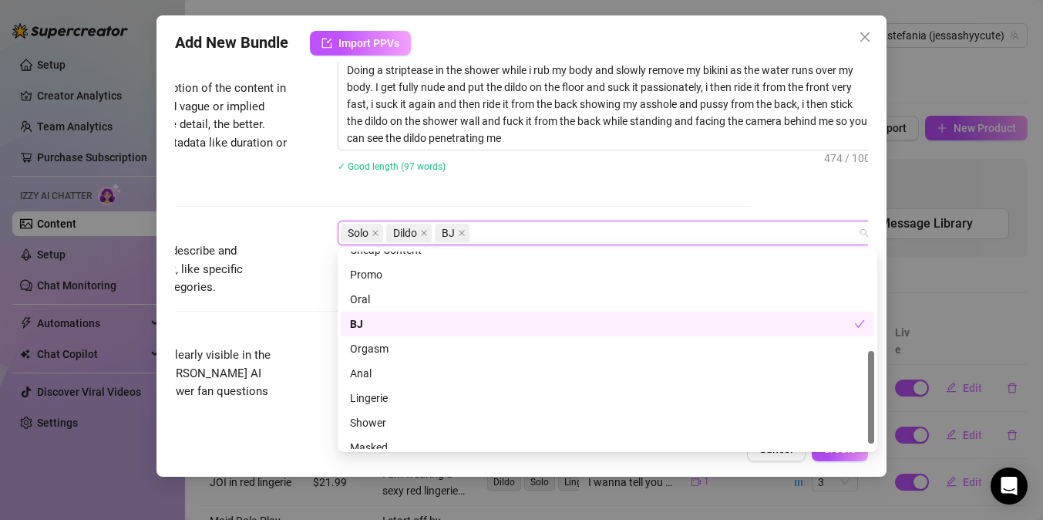
scroll to position [222, 0]
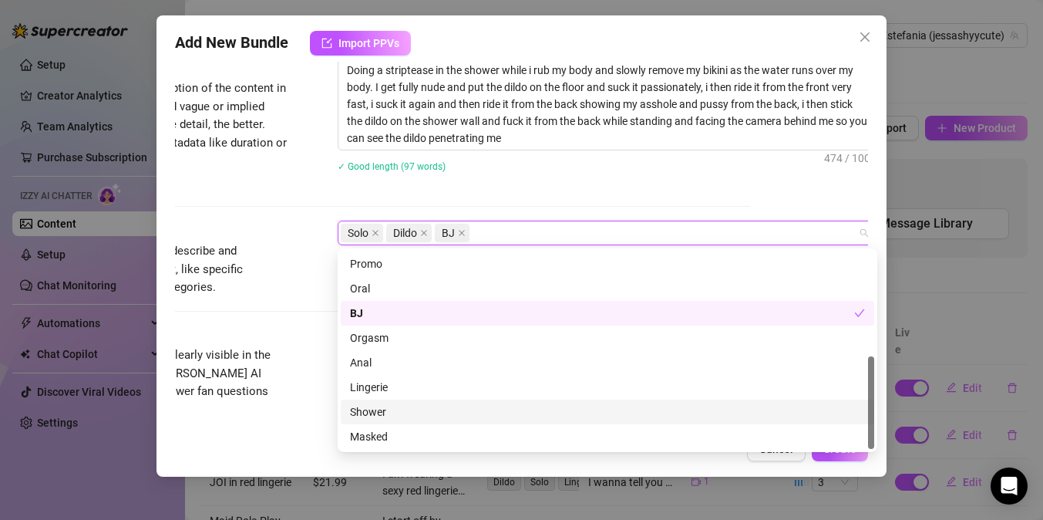
click at [392, 415] on div "Shower" at bounding box center [607, 411] width 515 height 17
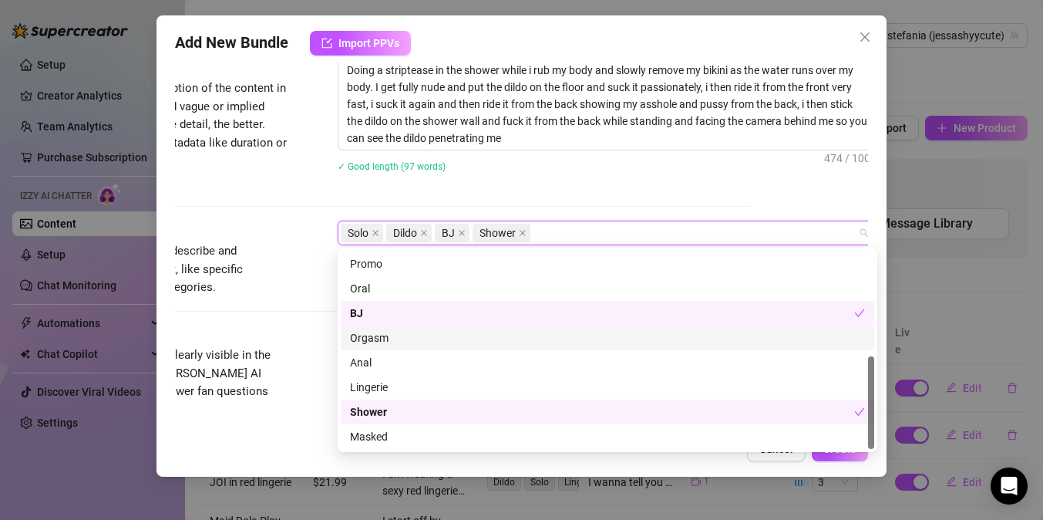
click at [366, 338] on div "Orgasm" at bounding box center [607, 337] width 515 height 17
click at [297, 346] on div "Visible Body Parts Select the body parts clearly visible in the content. This h…" at bounding box center [403, 372] width 693 height 94
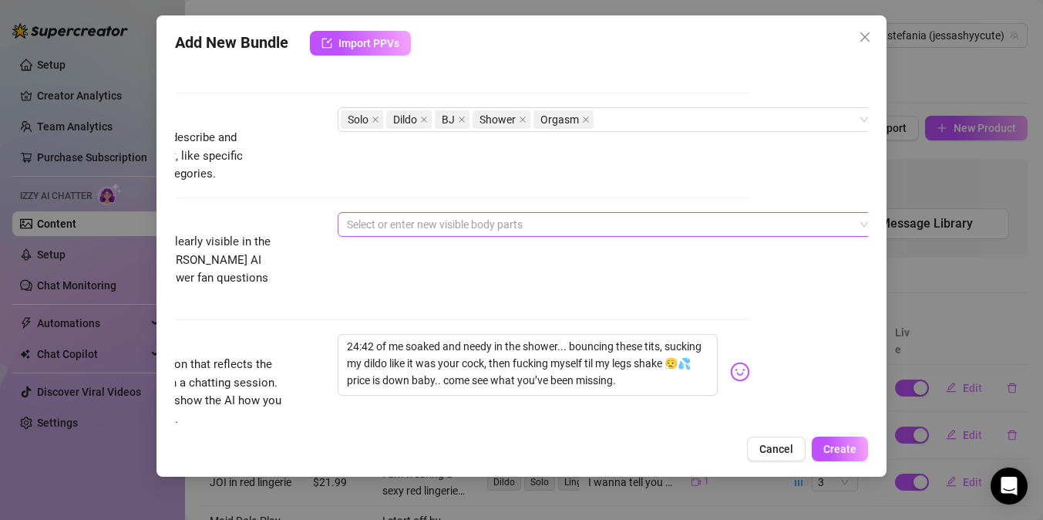
scroll to position [752, 118]
click at [392, 211] on div at bounding box center [599, 222] width 517 height 22
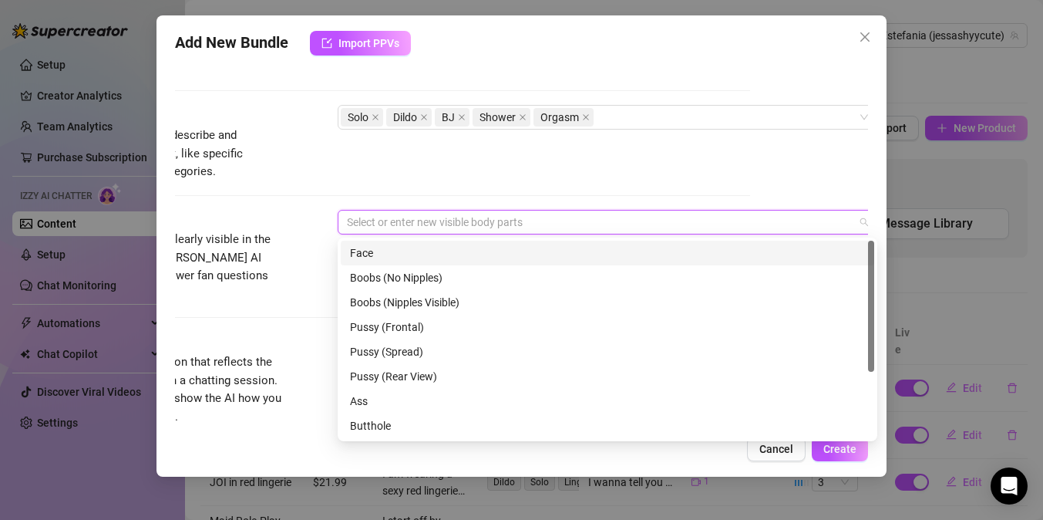
click at [389, 260] on div "Face" at bounding box center [607, 252] width 515 height 17
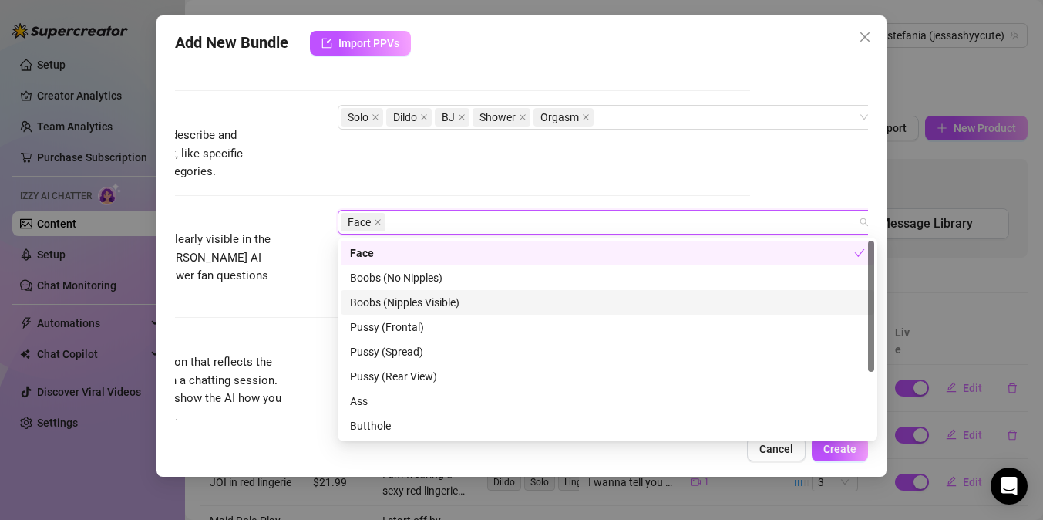
click at [389, 298] on div "Boobs (Nipples Visible)" at bounding box center [607, 302] width 515 height 17
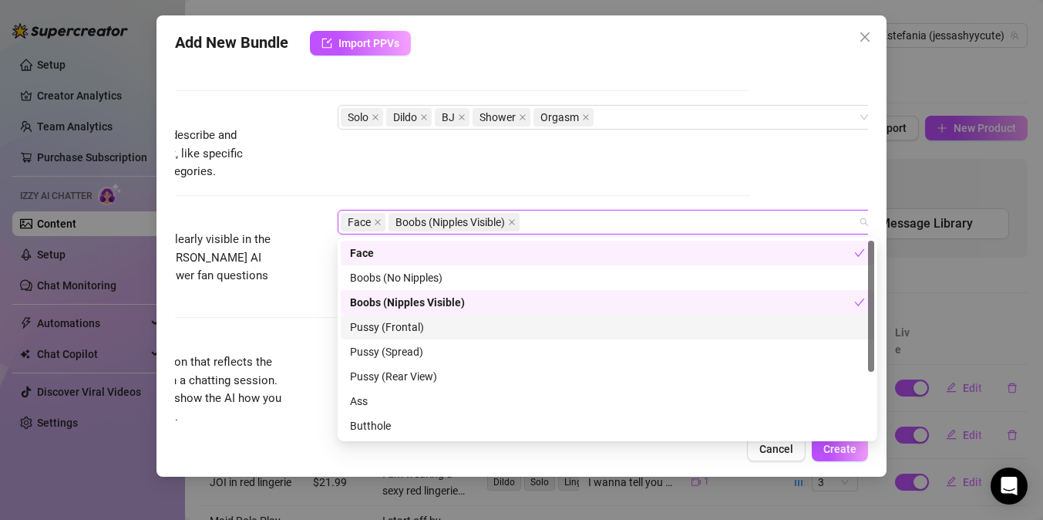
click at [384, 330] on div "Pussy (Frontal)" at bounding box center [607, 326] width 515 height 17
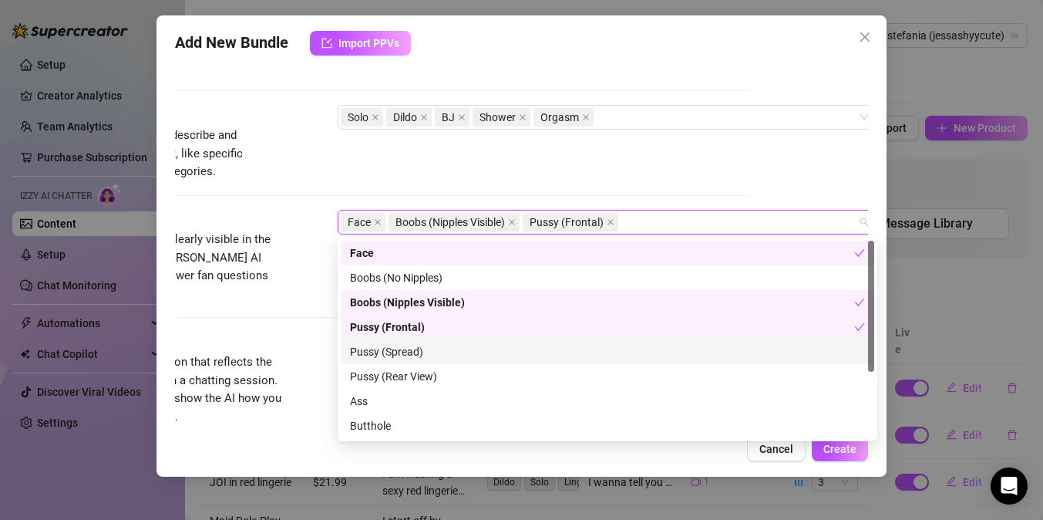
click at [383, 358] on div "Pussy (Spread)" at bounding box center [607, 351] width 515 height 17
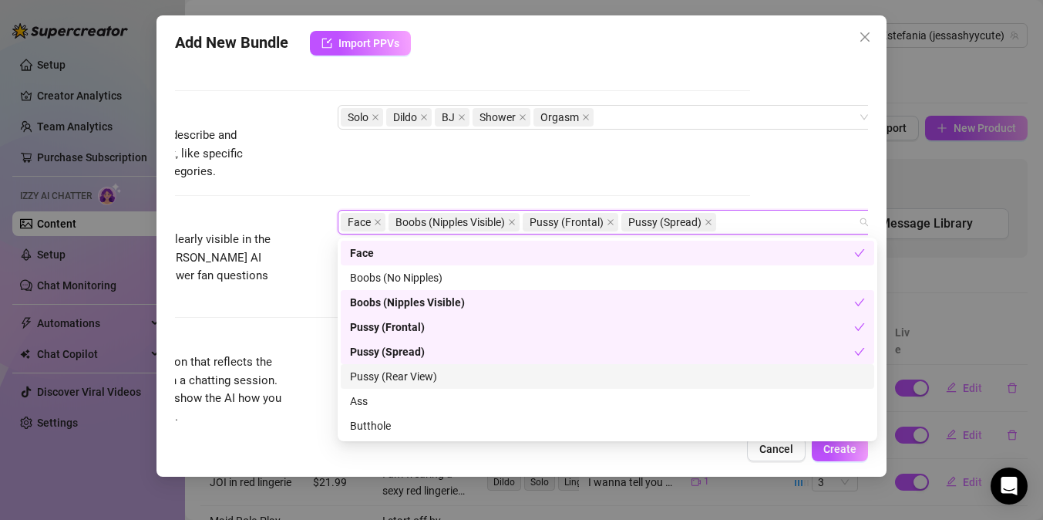
click at [383, 382] on div "Pussy (Rear View)" at bounding box center [607, 376] width 515 height 17
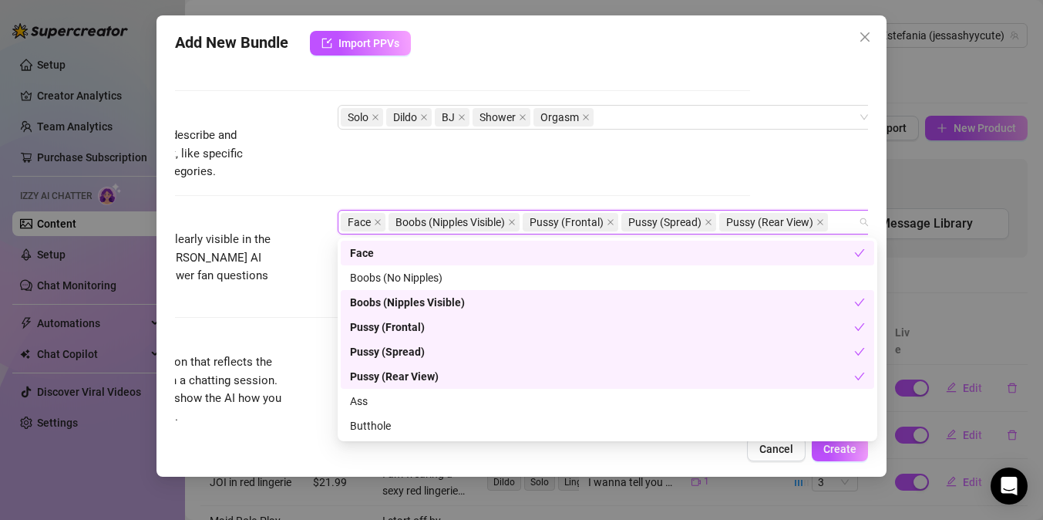
click at [383, 398] on div "Ass" at bounding box center [607, 400] width 515 height 17
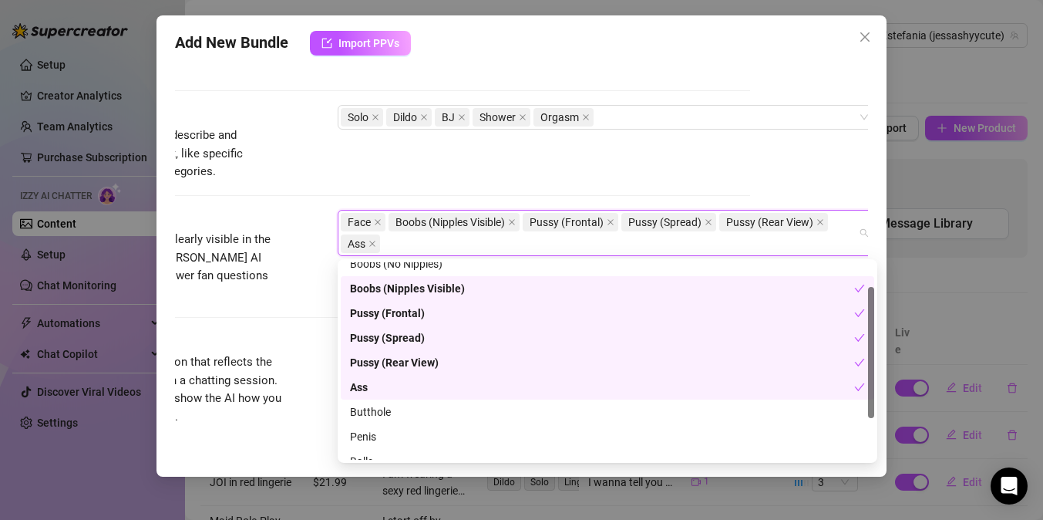
scroll to position [85, 0]
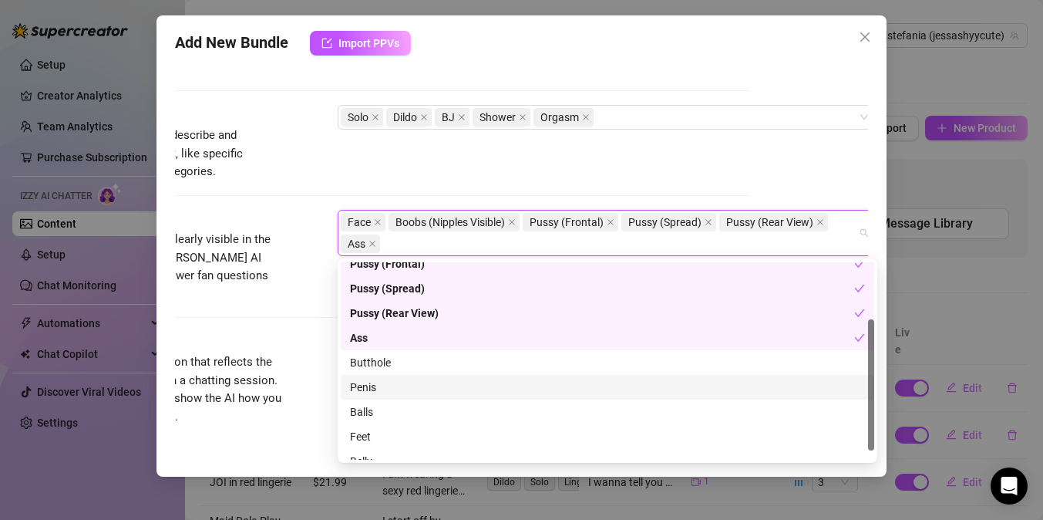
click at [373, 365] on div "Butthole" at bounding box center [607, 362] width 515 height 17
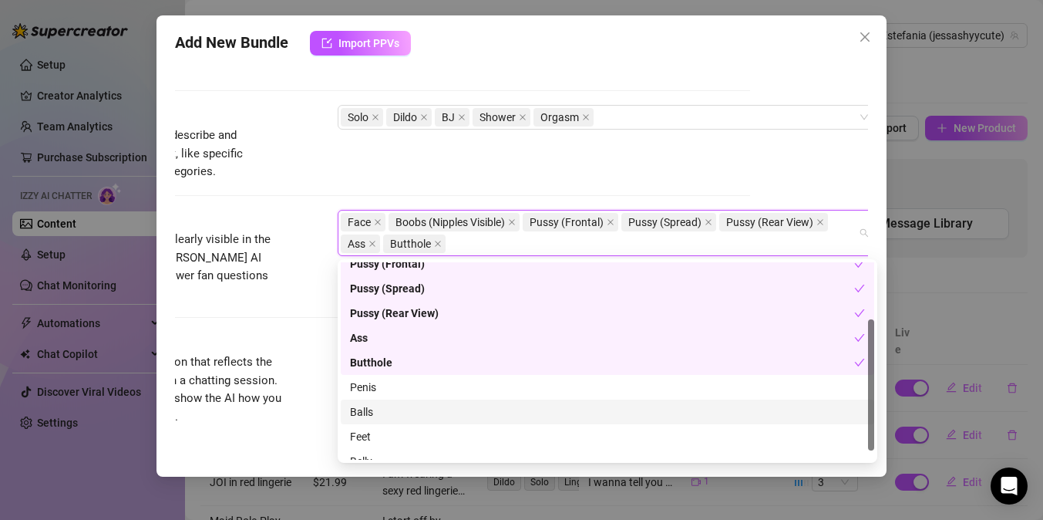
scroll to position [99, 0]
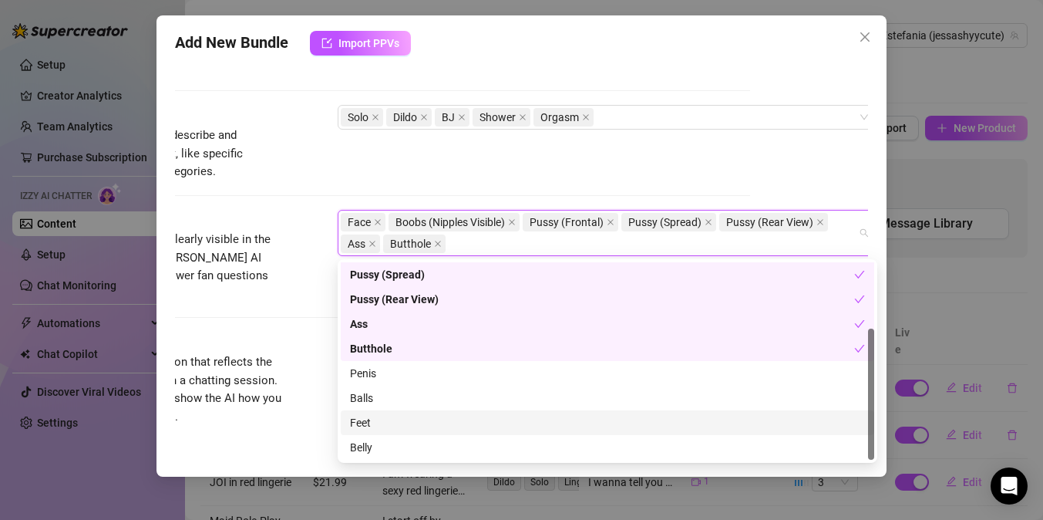
click at [369, 428] on div "Feet" at bounding box center [607, 422] width 515 height 17
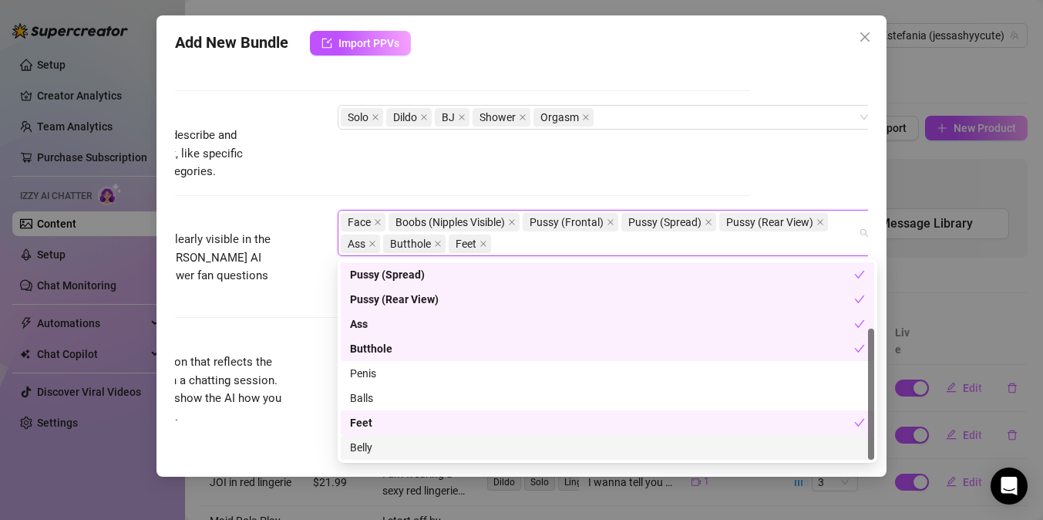
click at [372, 442] on div "Belly" at bounding box center [607, 447] width 515 height 17
click at [298, 382] on div "Caption Example Provide a sample caption that reflects the exact style you'd us…" at bounding box center [403, 378] width 693 height 94
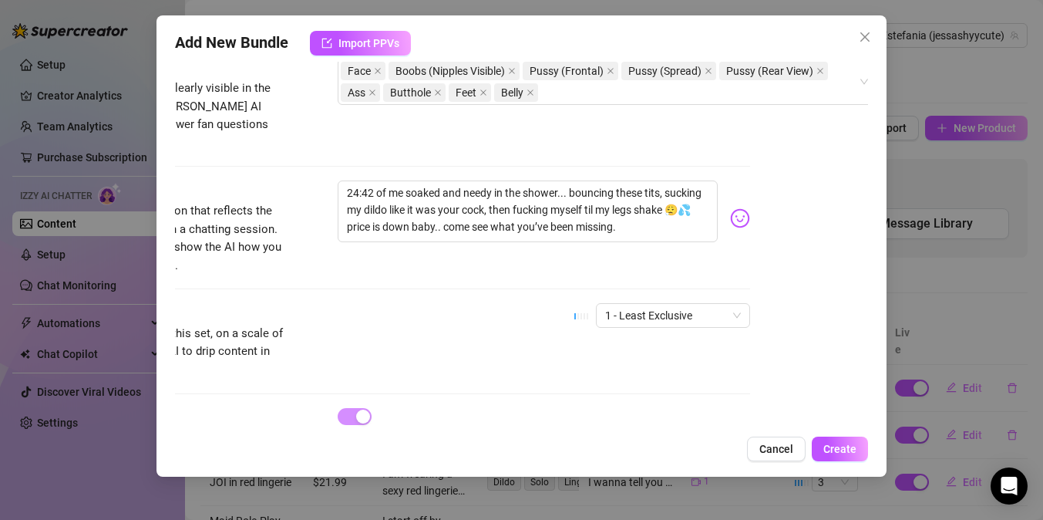
scroll to position [952, 118]
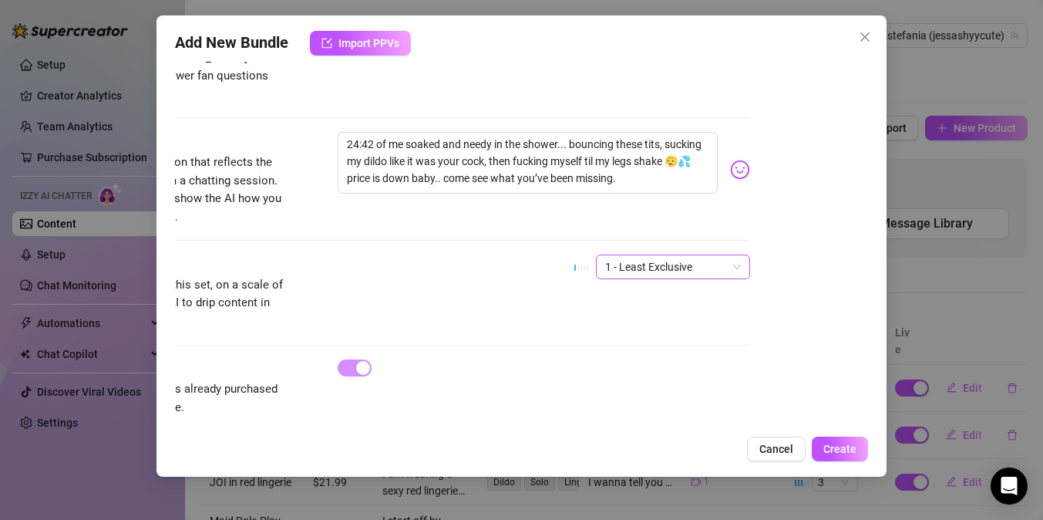
click at [638, 255] on span "1 - Least Exclusive" at bounding box center [673, 266] width 136 height 23
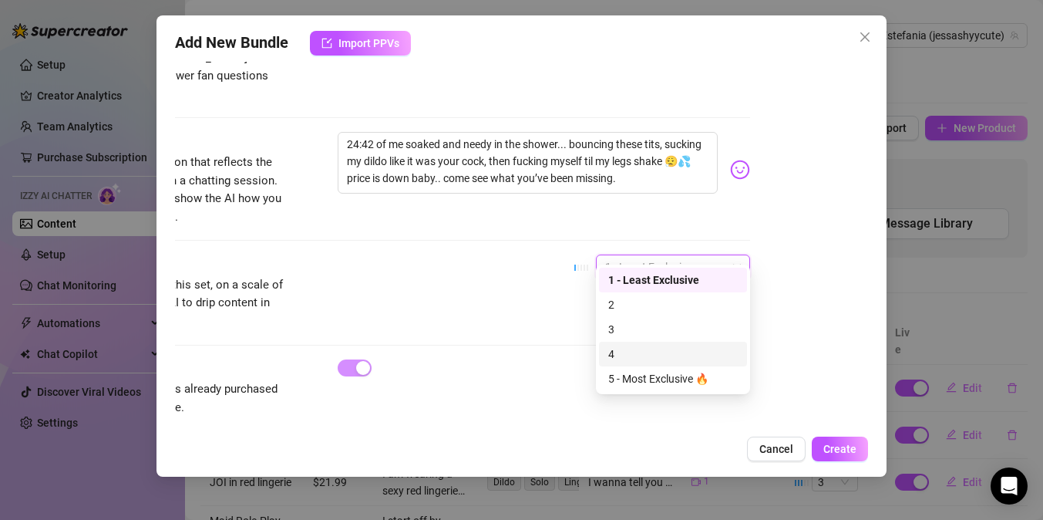
click at [641, 352] on div "4" at bounding box center [673, 353] width 130 height 17
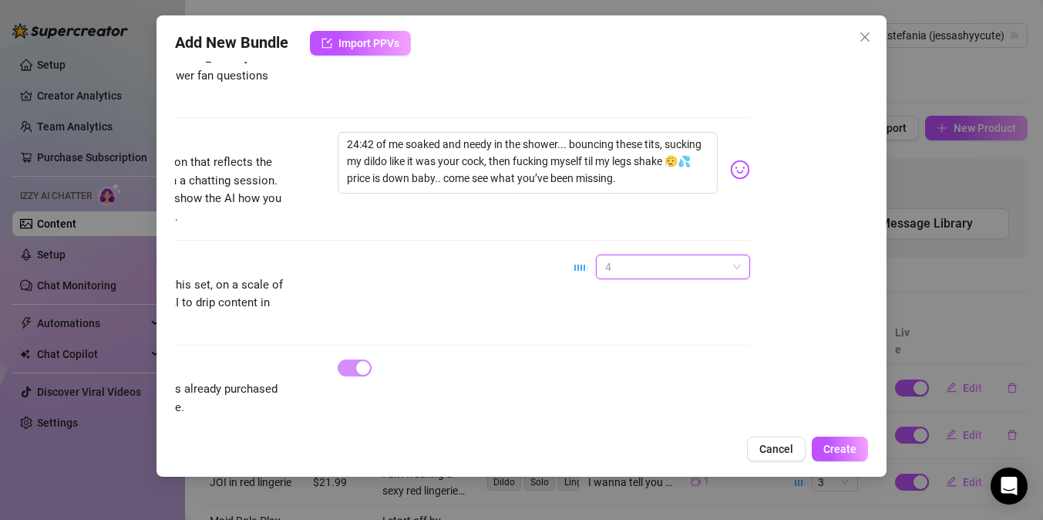
click at [683, 255] on span "4" at bounding box center [673, 266] width 136 height 23
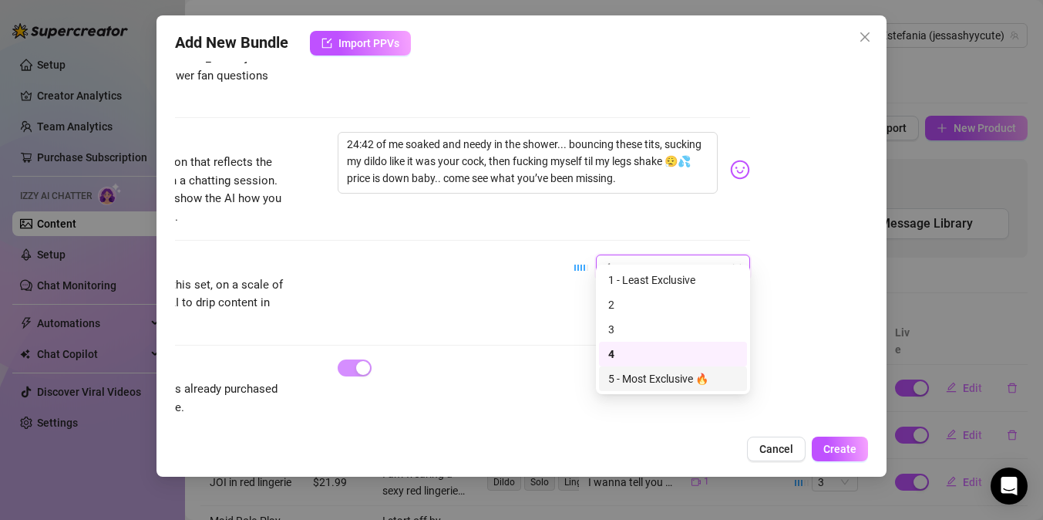
click at [675, 386] on div "5 - Most Exclusive 🔥" at bounding box center [673, 378] width 130 height 17
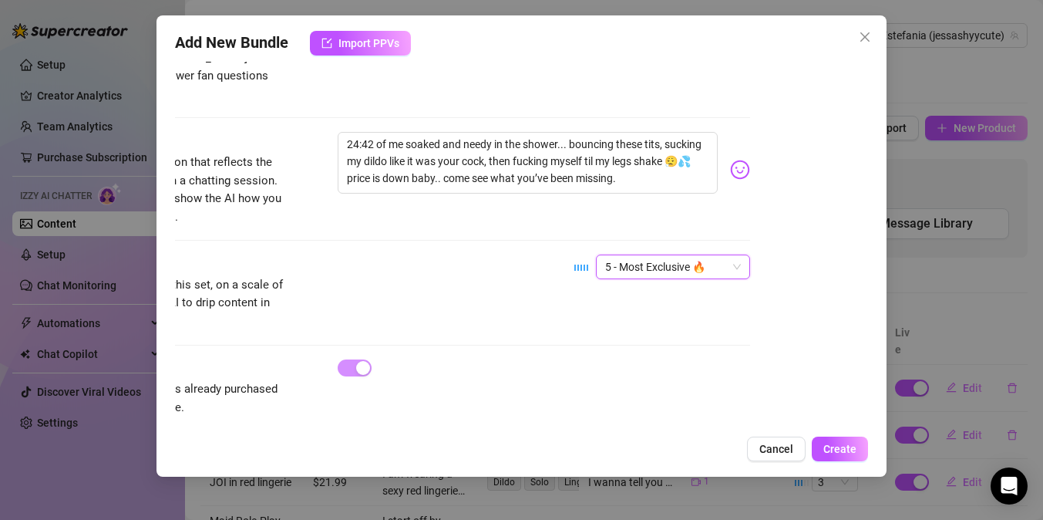
click at [651, 255] on span "5 - Most Exclusive 🔥" at bounding box center [673, 266] width 136 height 23
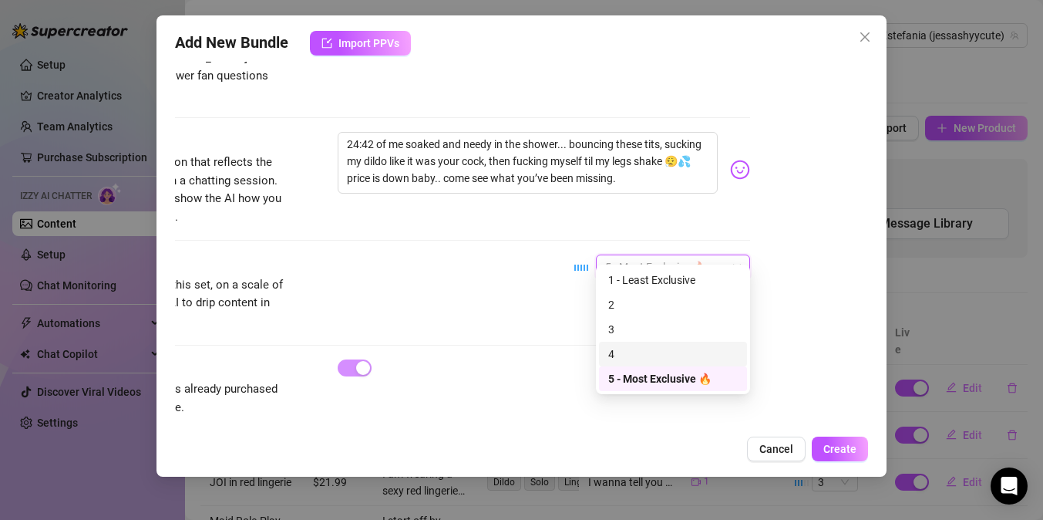
click at [628, 357] on div "4" at bounding box center [673, 353] width 130 height 17
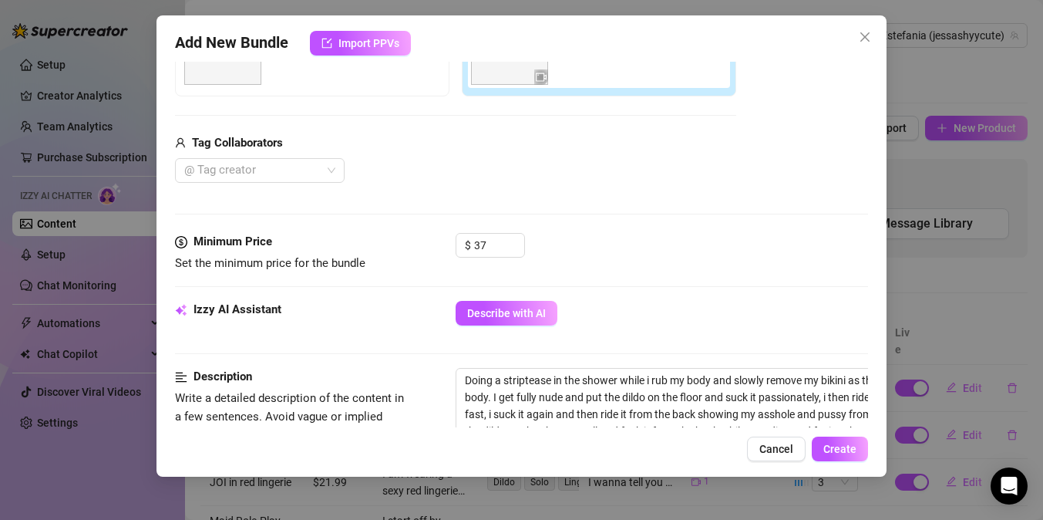
scroll to position [328, 0]
click at [843, 449] on span "Create" at bounding box center [839, 448] width 33 height 12
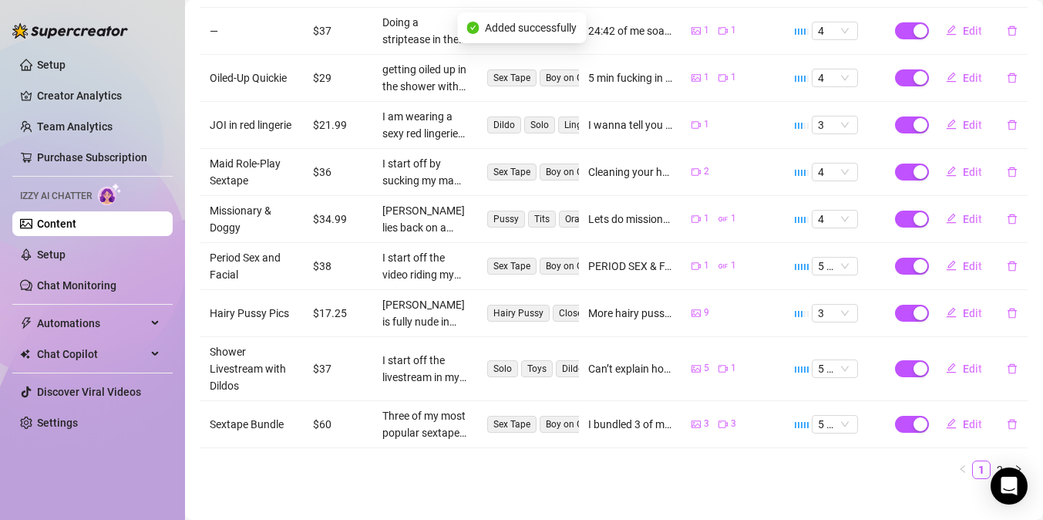
scroll to position [0, 0]
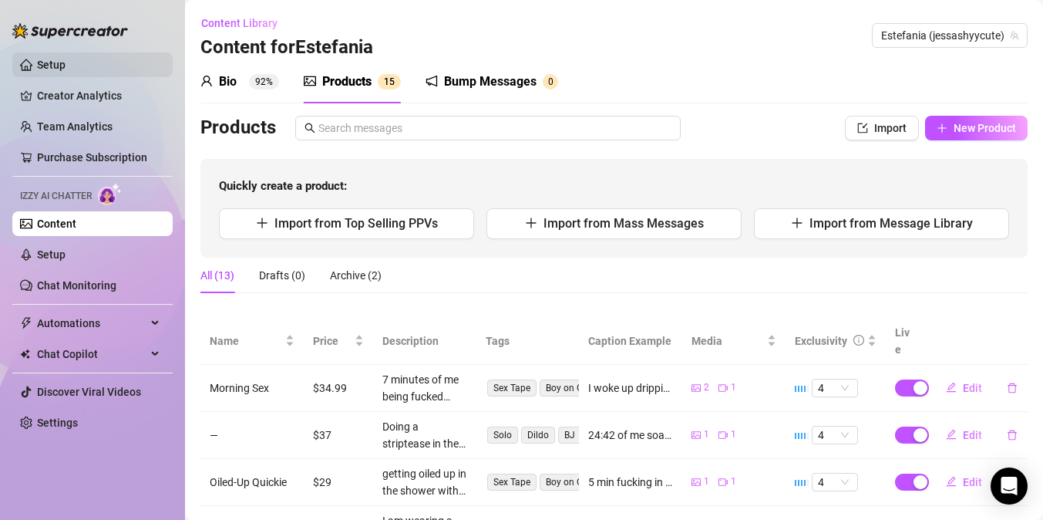
click at [66, 62] on link "Setup" at bounding box center [51, 65] width 29 height 12
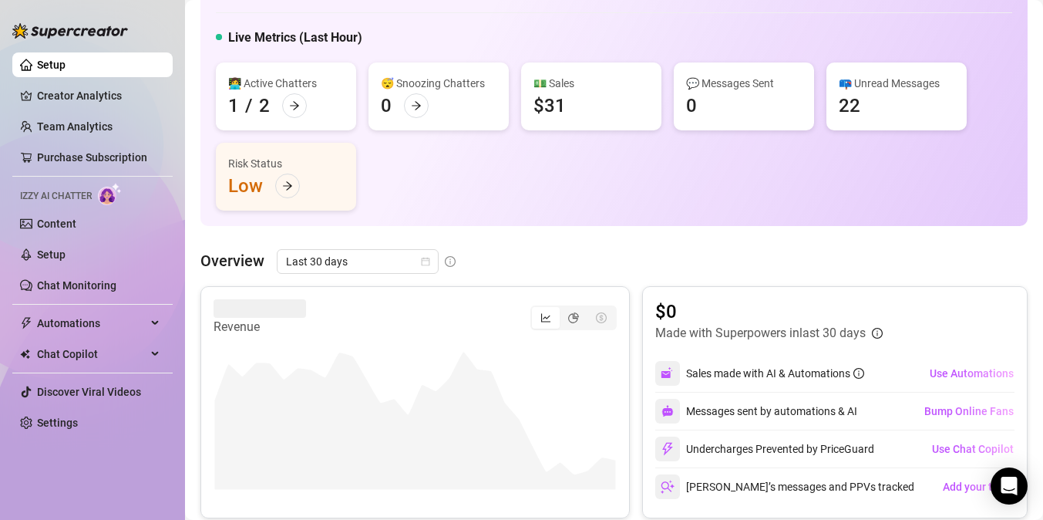
scroll to position [72, 0]
click at [297, 99] on icon "arrow-right" at bounding box center [294, 104] width 11 height 11
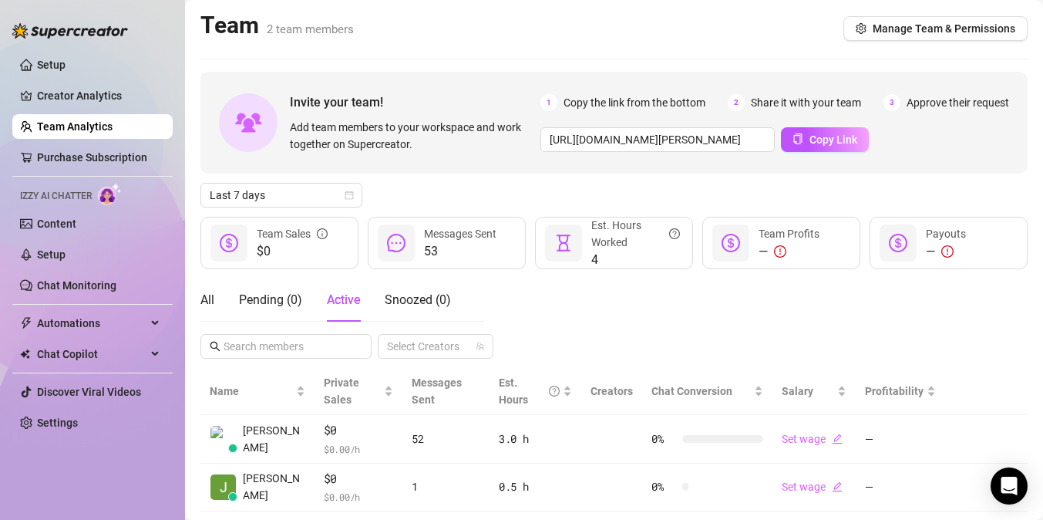
scroll to position [21, 0]
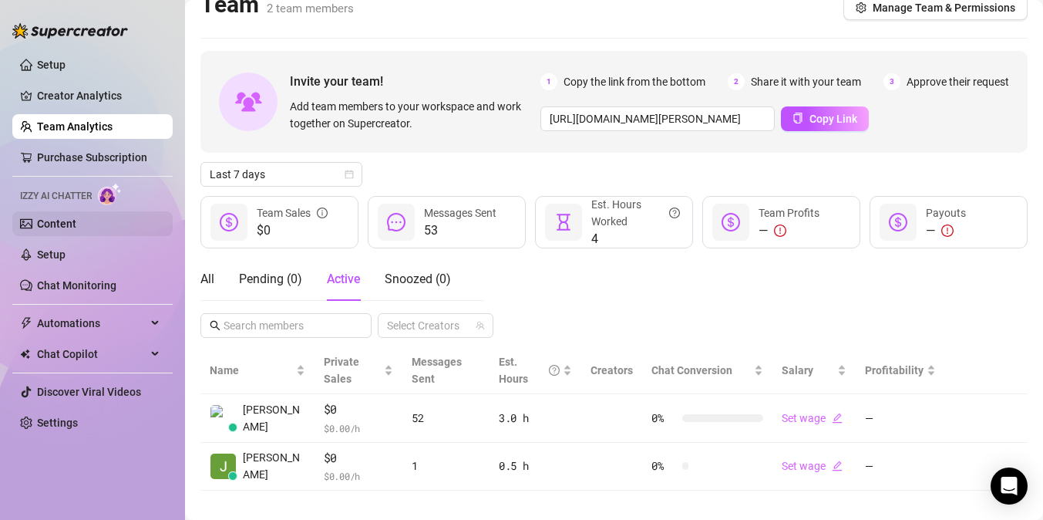
click at [76, 227] on link "Content" at bounding box center [56, 223] width 39 height 12
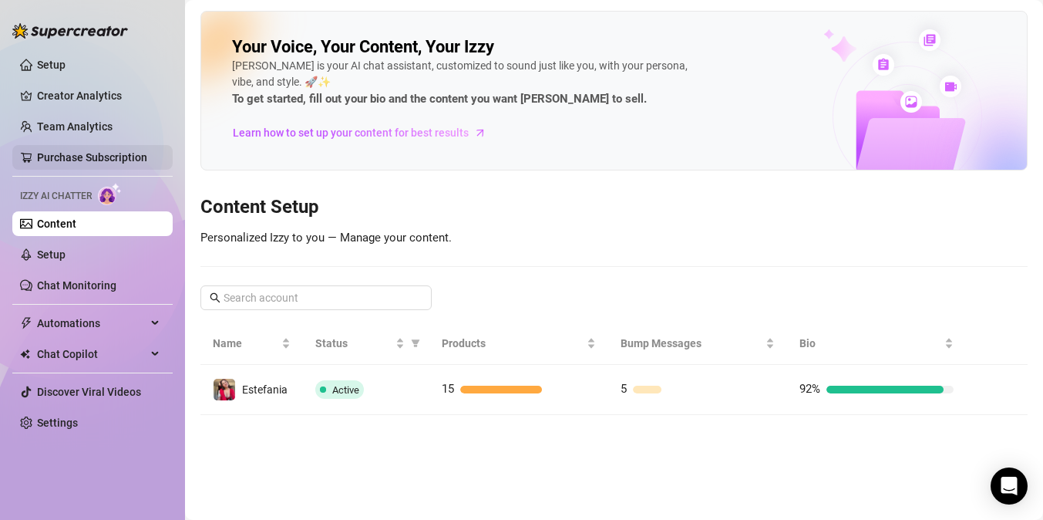
click at [65, 151] on link "Purchase Subscription" at bounding box center [92, 157] width 110 height 12
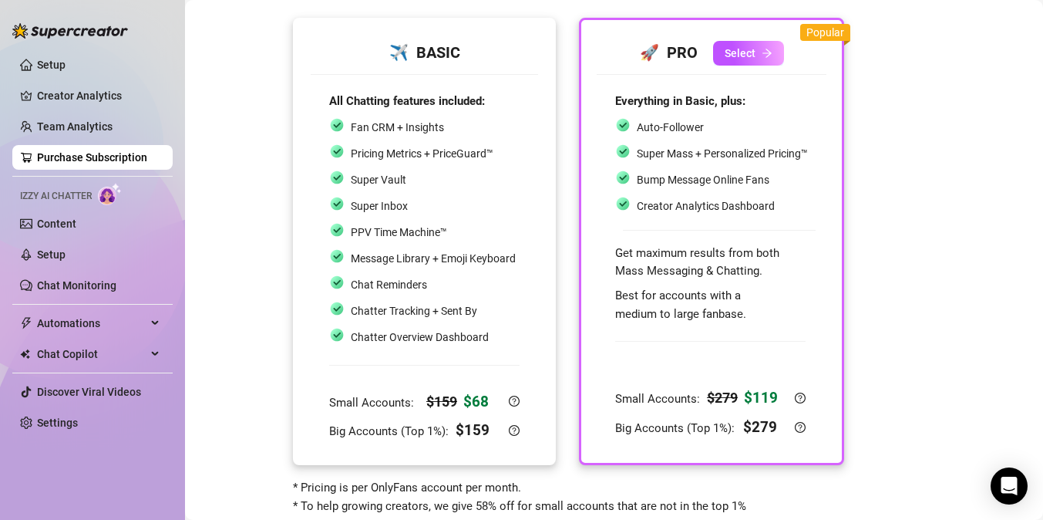
scroll to position [126, 0]
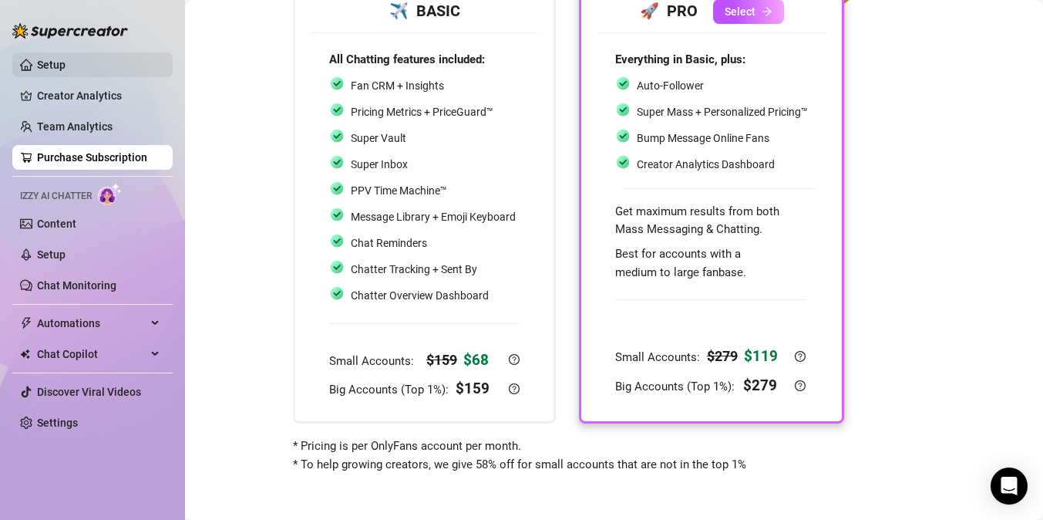
click at [66, 70] on link "Setup" at bounding box center [51, 65] width 29 height 12
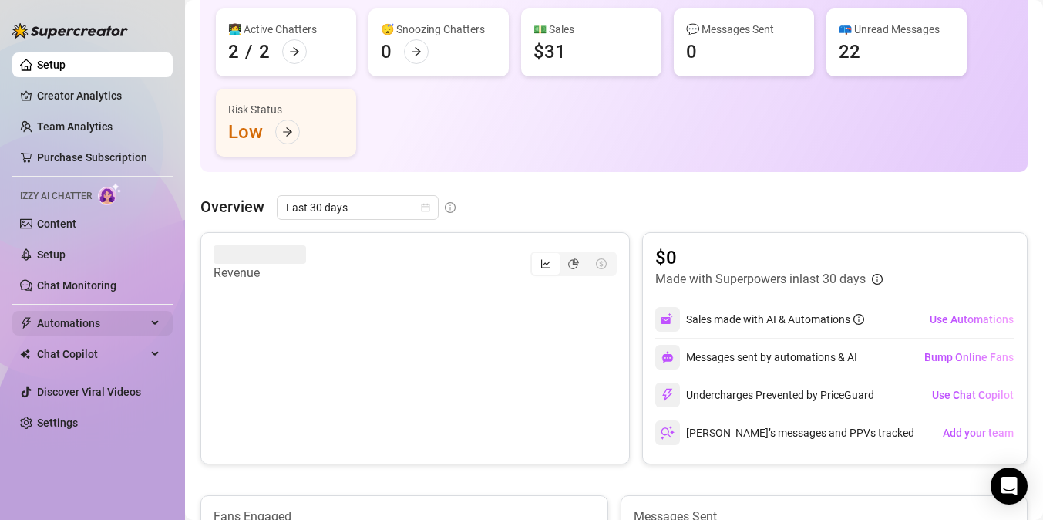
click at [105, 327] on span "Automations" at bounding box center [91, 323] width 109 height 25
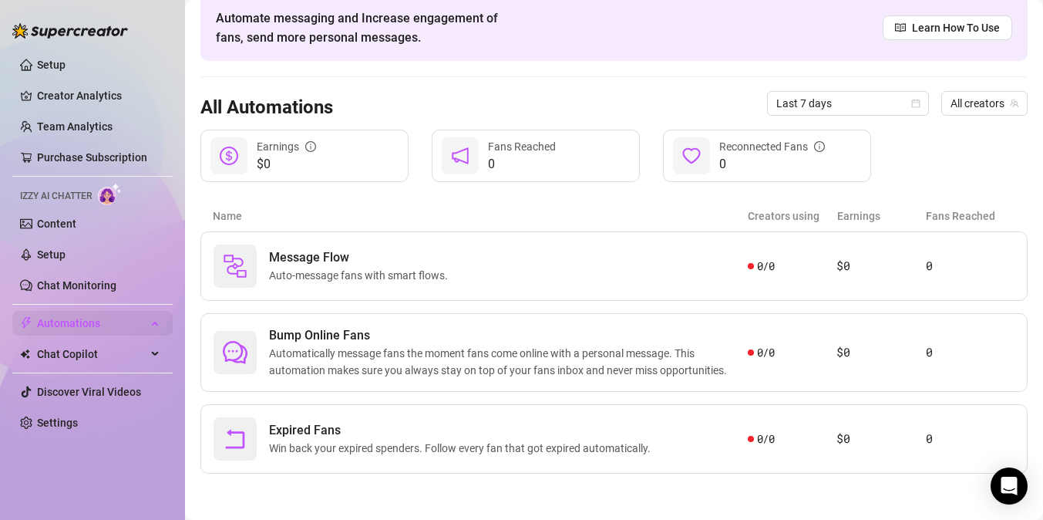
scroll to position [70, 0]
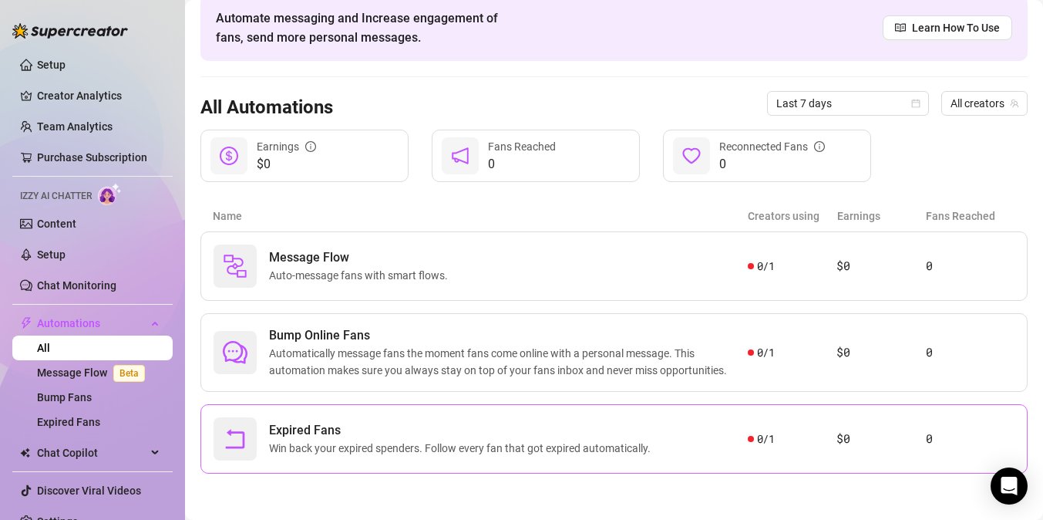
click at [426, 419] on div "Expired Fans Win back your expired spenders. Follow every fan that got expired …" at bounding box center [481, 438] width 534 height 43
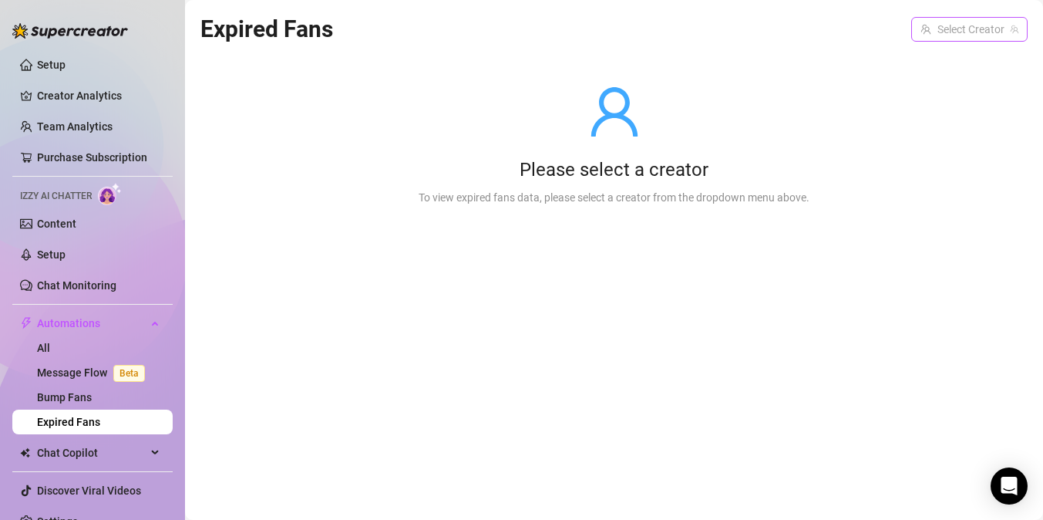
click at [937, 22] on input "search" at bounding box center [962, 29] width 84 height 23
click at [909, 67] on span "Estefania" at bounding box center [910, 60] width 45 height 17
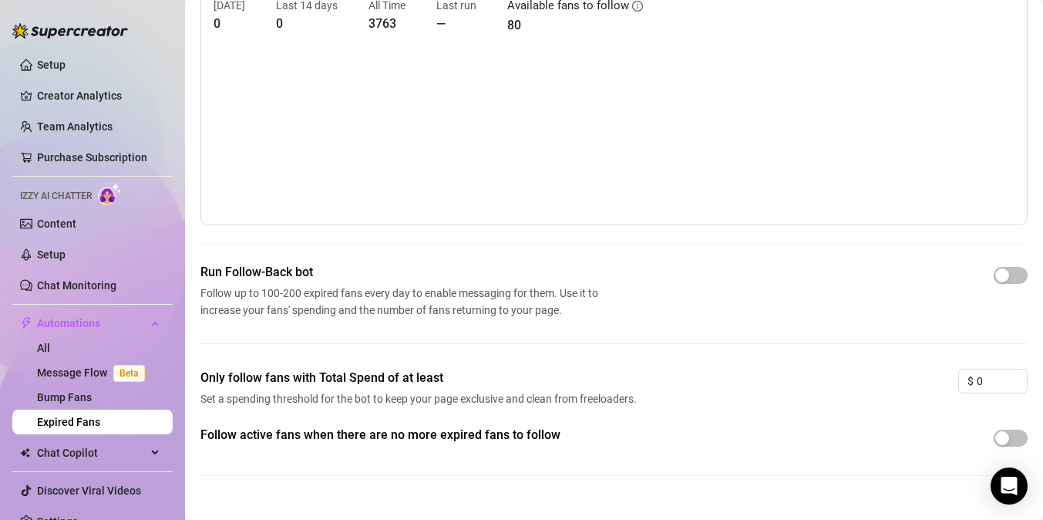
scroll to position [88, 0]
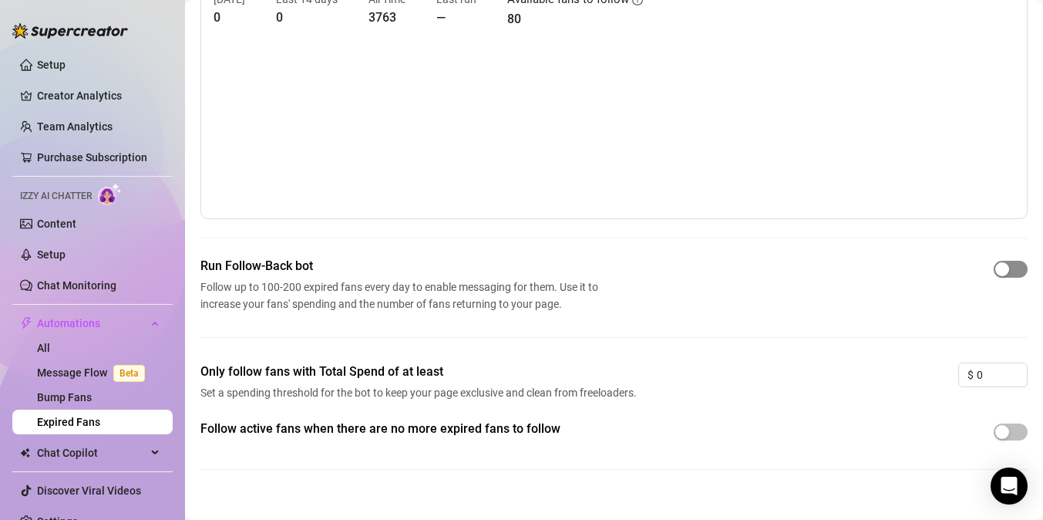
click at [1017, 265] on span "button" at bounding box center [1011, 269] width 34 height 17
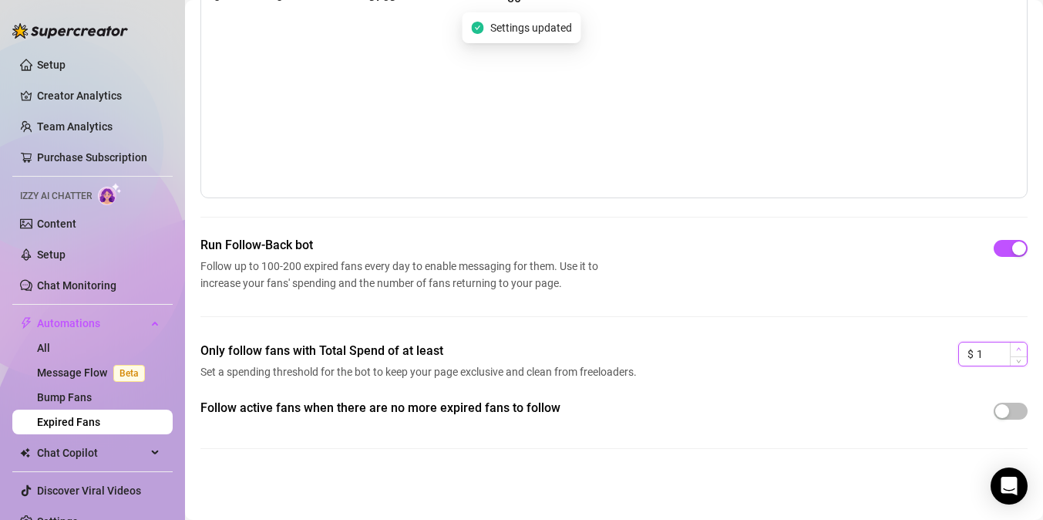
click at [1022, 345] on span "Increase Value" at bounding box center [1018, 349] width 17 height 14
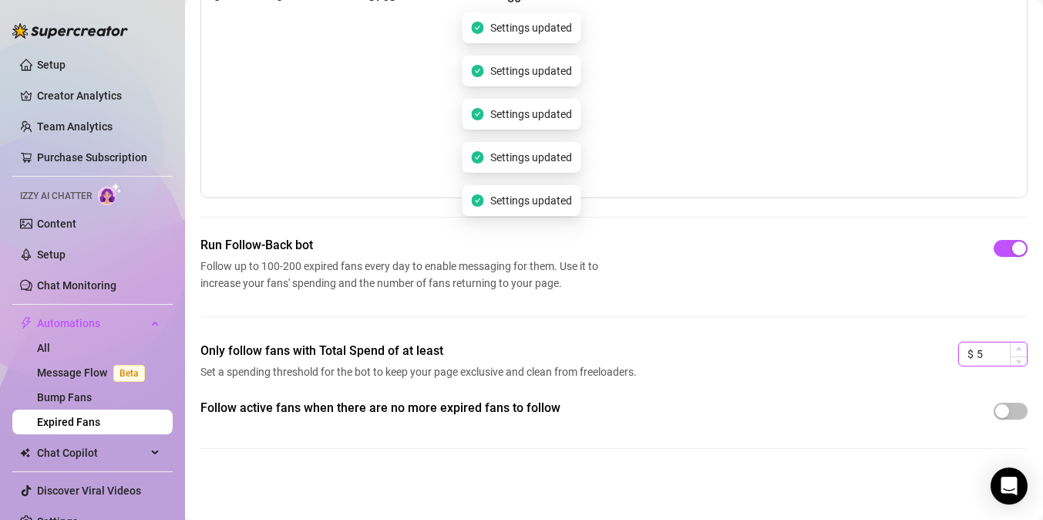
click at [1022, 345] on span "Increase Value" at bounding box center [1018, 349] width 17 height 14
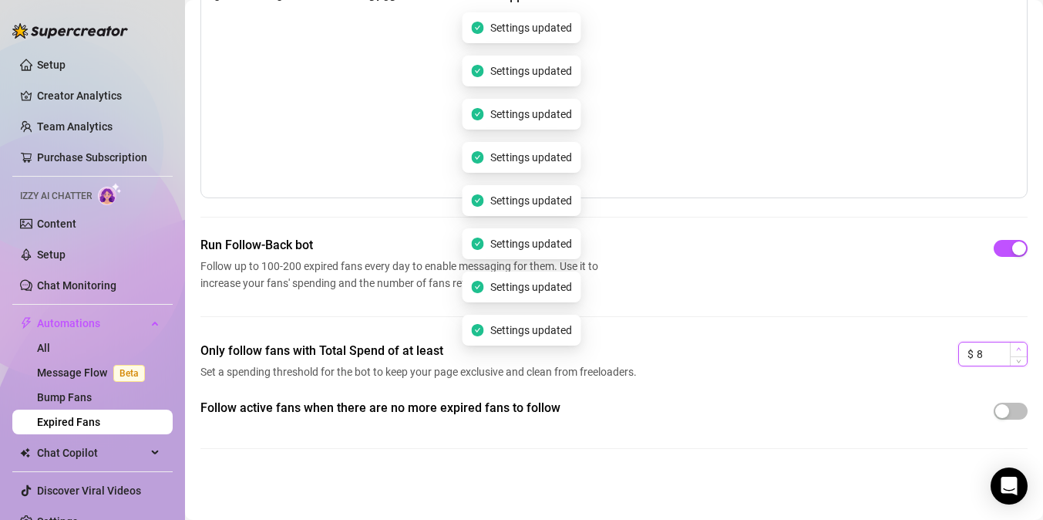
click at [1022, 345] on span "Increase Value" at bounding box center [1018, 349] width 17 height 14
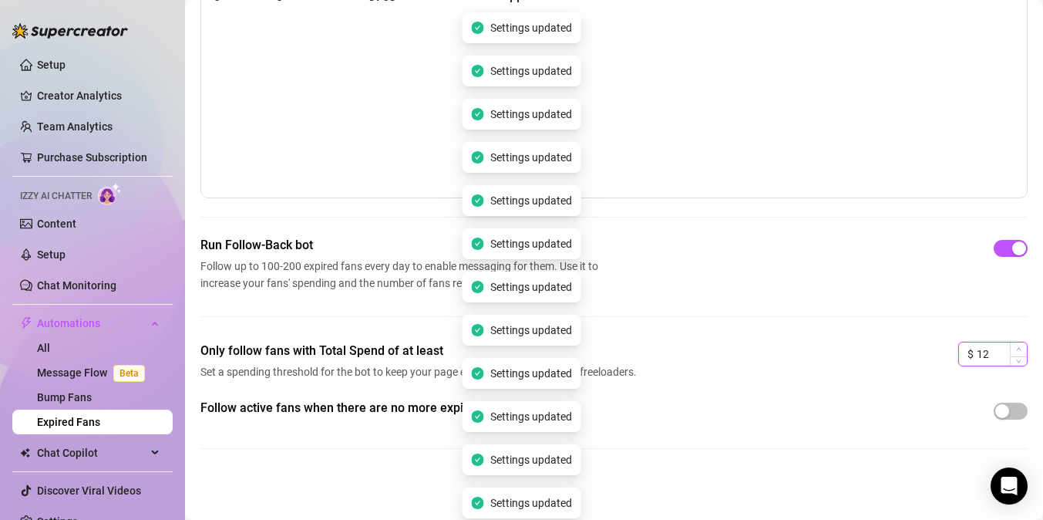
click at [1022, 345] on span "Increase Value" at bounding box center [1018, 349] width 17 height 14
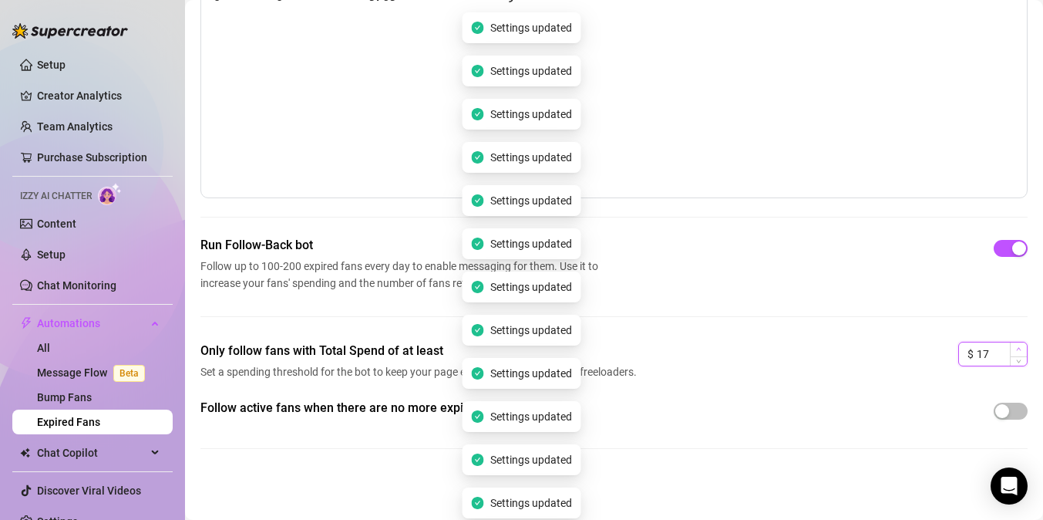
click at [1021, 348] on span "Increase Value" at bounding box center [1018, 349] width 17 height 14
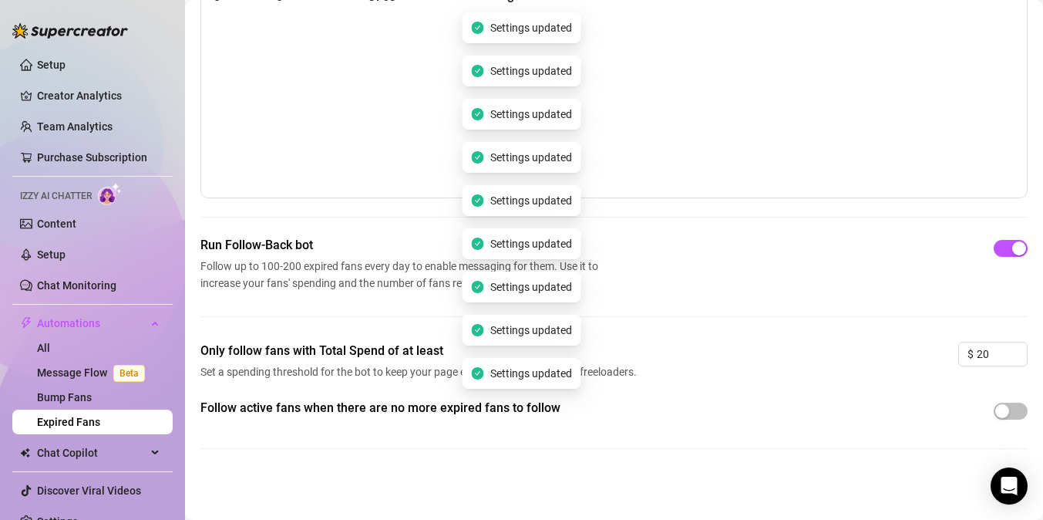
click at [914, 423] on div "Follow active fans when there are no more expired fans to follow" at bounding box center [613, 436] width 827 height 75
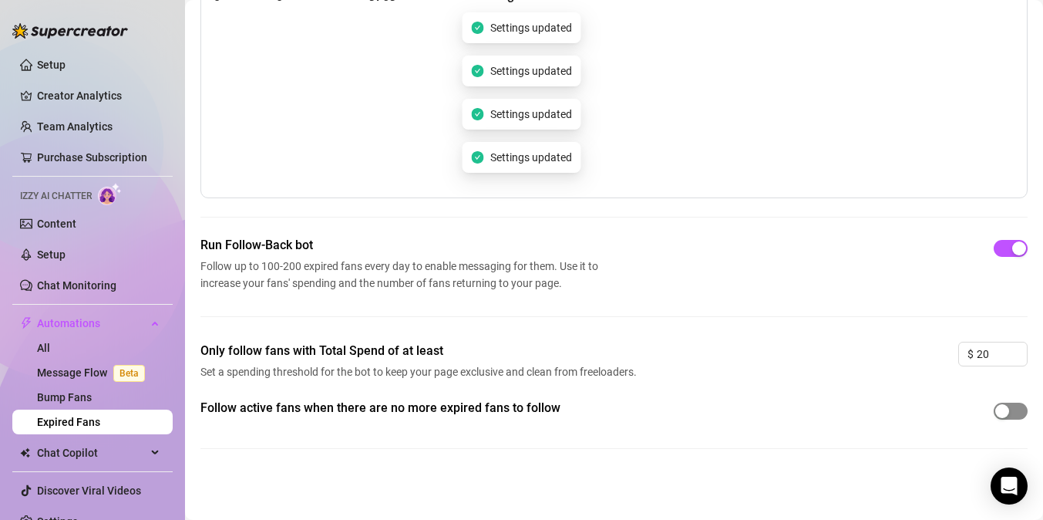
click at [1006, 418] on span "button" at bounding box center [1011, 410] width 34 height 17
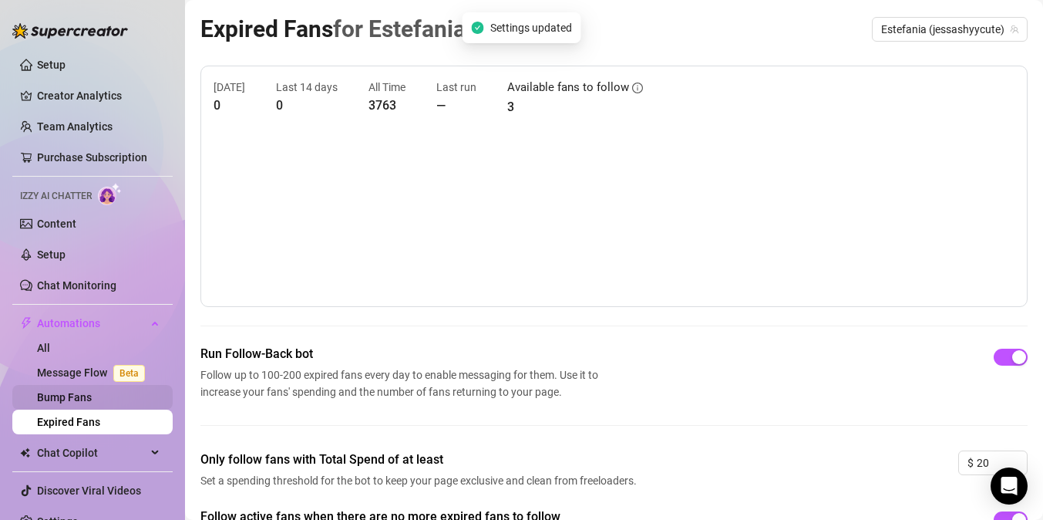
click at [92, 402] on link "Bump Fans" at bounding box center [64, 397] width 55 height 12
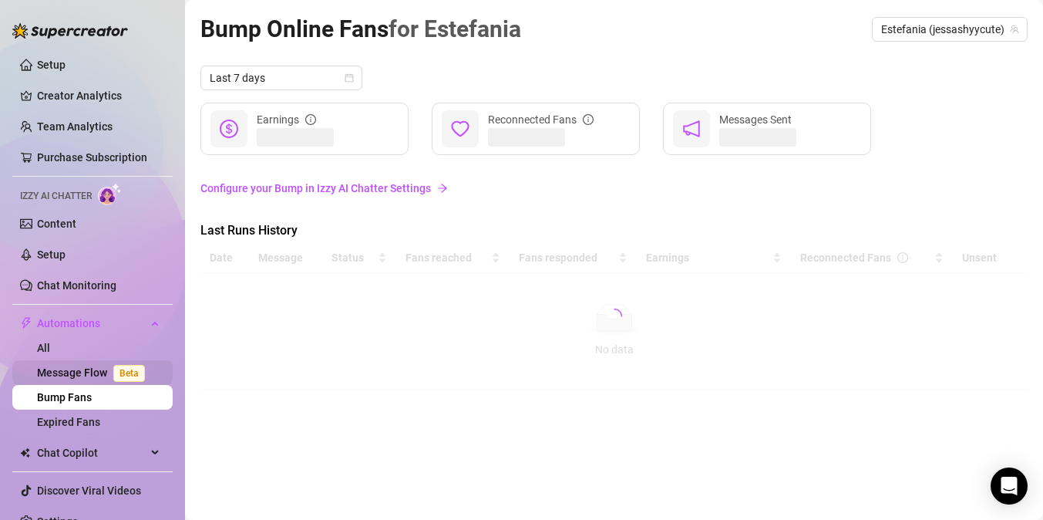
click at [87, 366] on link "Message Flow Beta" at bounding box center [94, 372] width 114 height 12
